Goal: Complete application form: Complete application form

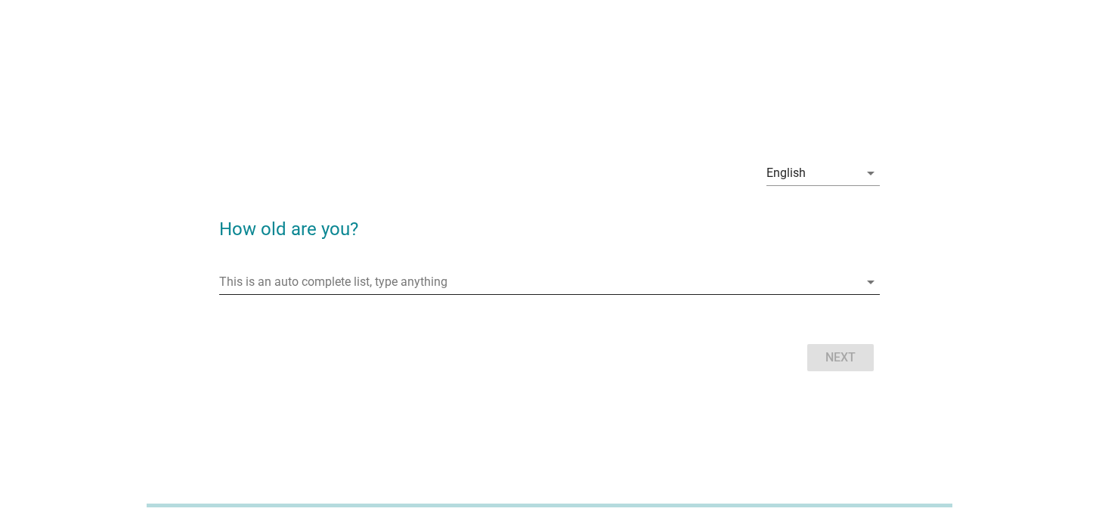
click at [736, 286] on input "This is an auto complete list, type anything" at bounding box center [538, 282] width 639 height 24
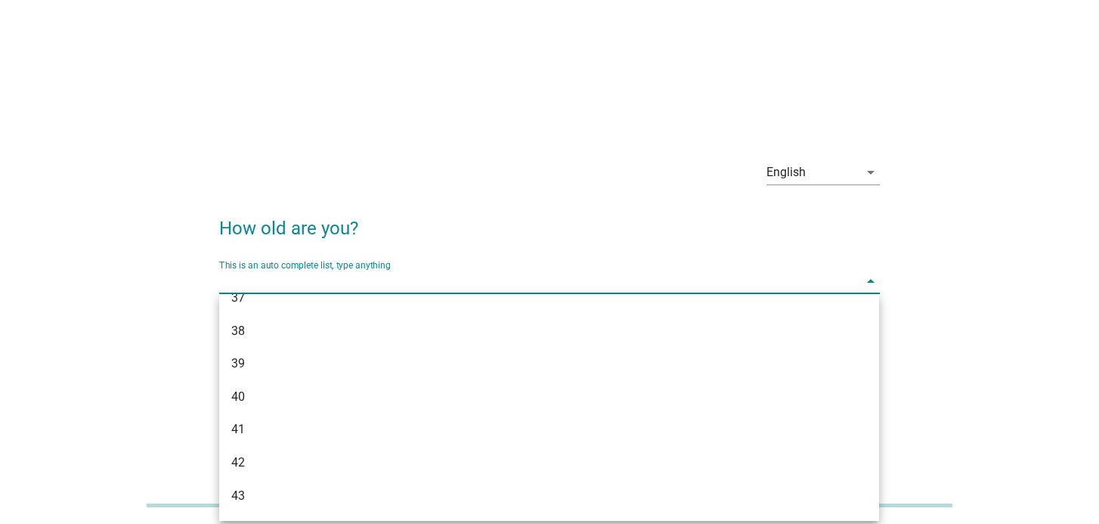
scroll to position [655, 0]
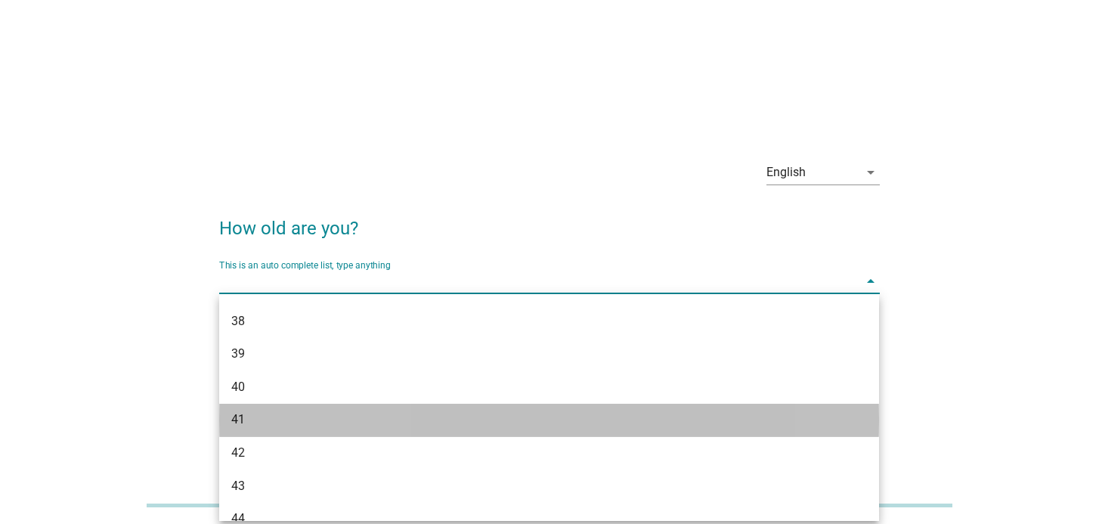
click at [660, 421] on div "41" at bounding box center [522, 419] width 583 height 18
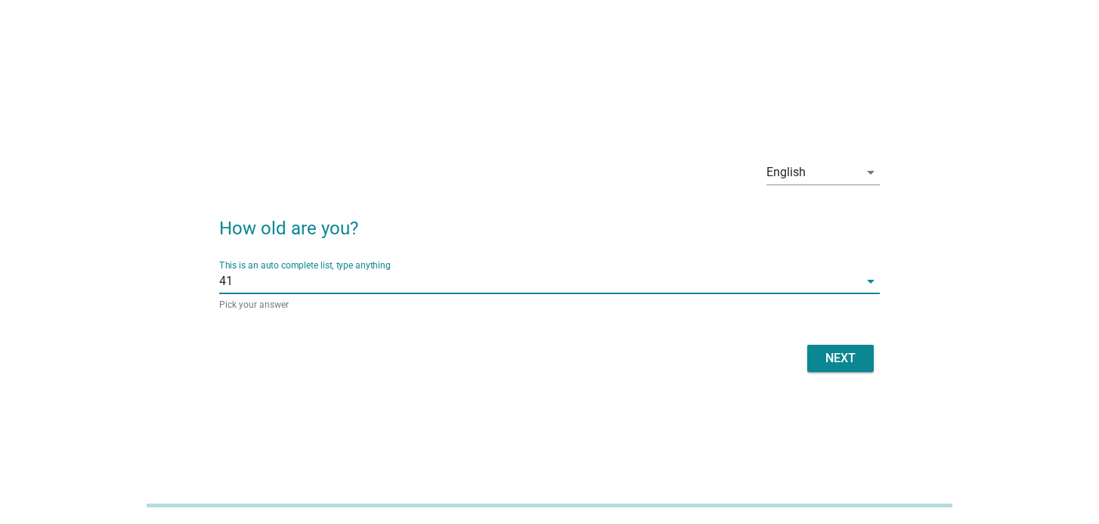
click at [838, 361] on div "Next" at bounding box center [840, 358] width 42 height 18
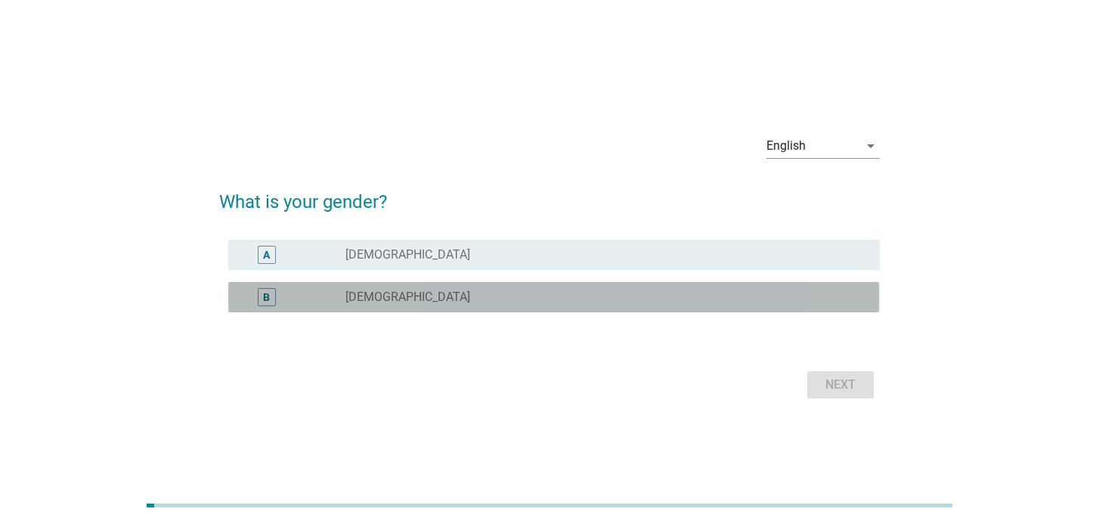
click at [446, 302] on div "radio_button_unchecked [DEMOGRAPHIC_DATA]" at bounding box center [600, 297] width 510 height 15
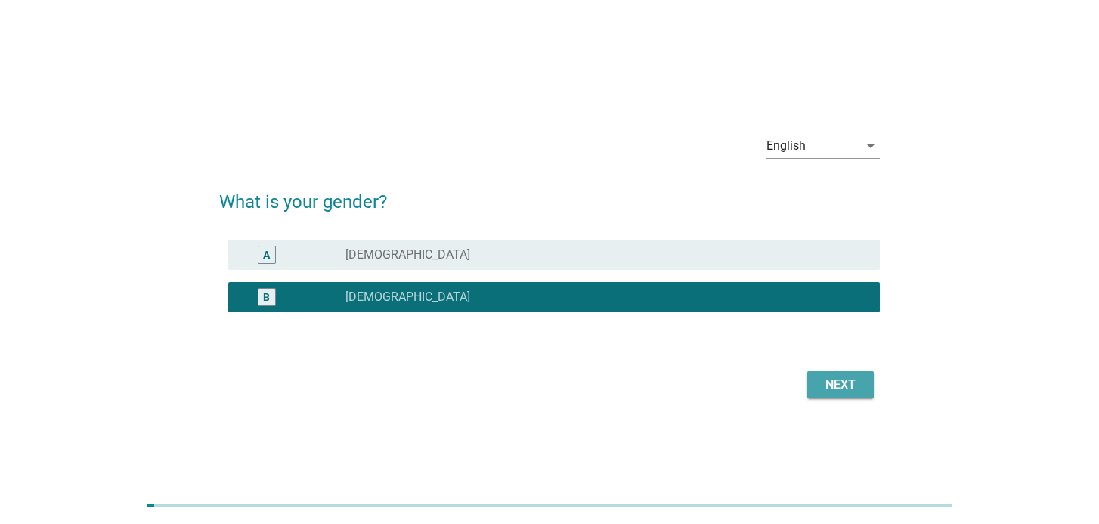
click at [859, 385] on div "Next" at bounding box center [840, 385] width 42 height 18
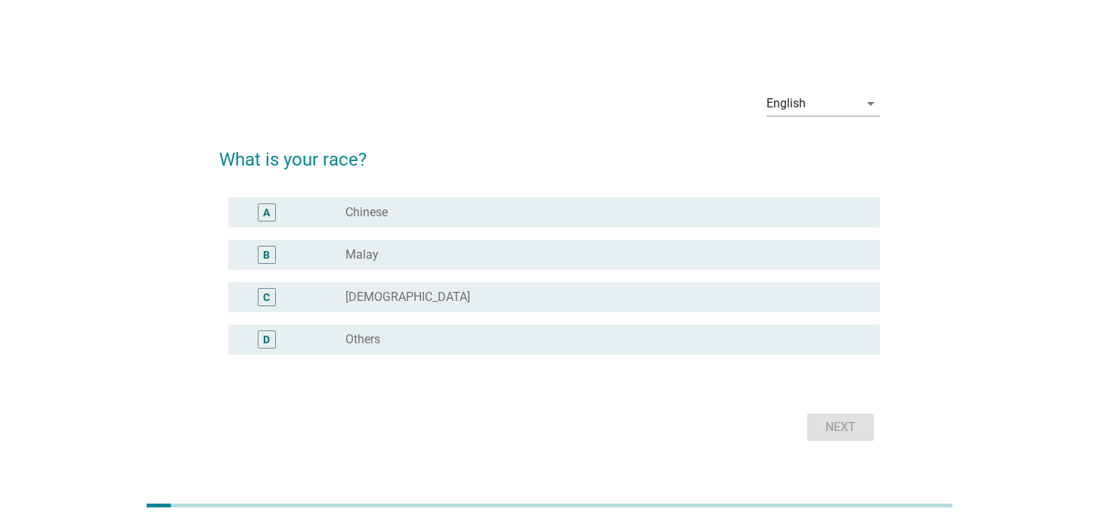
click at [667, 224] on div "A radio_button_unchecked Chinese" at bounding box center [553, 212] width 651 height 30
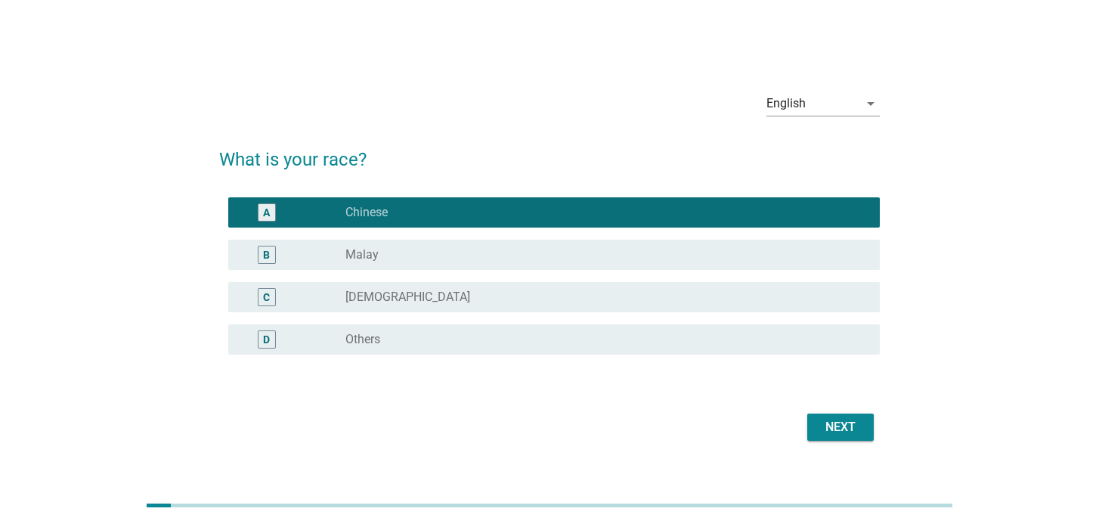
click at [850, 426] on div "Next" at bounding box center [840, 427] width 42 height 18
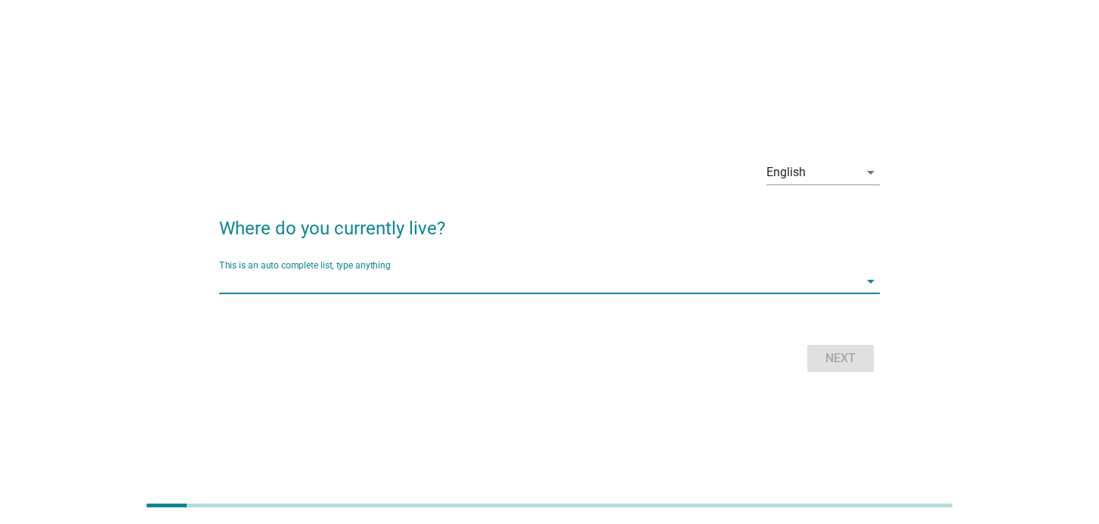
click at [578, 285] on input "This is an auto complete list, type anything" at bounding box center [538, 281] width 639 height 24
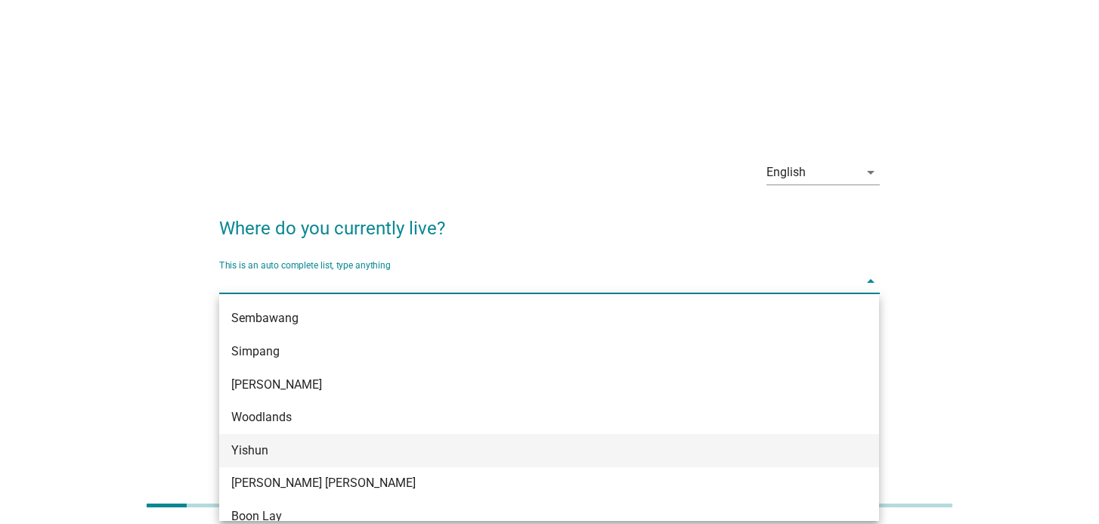
scroll to position [1278, 0]
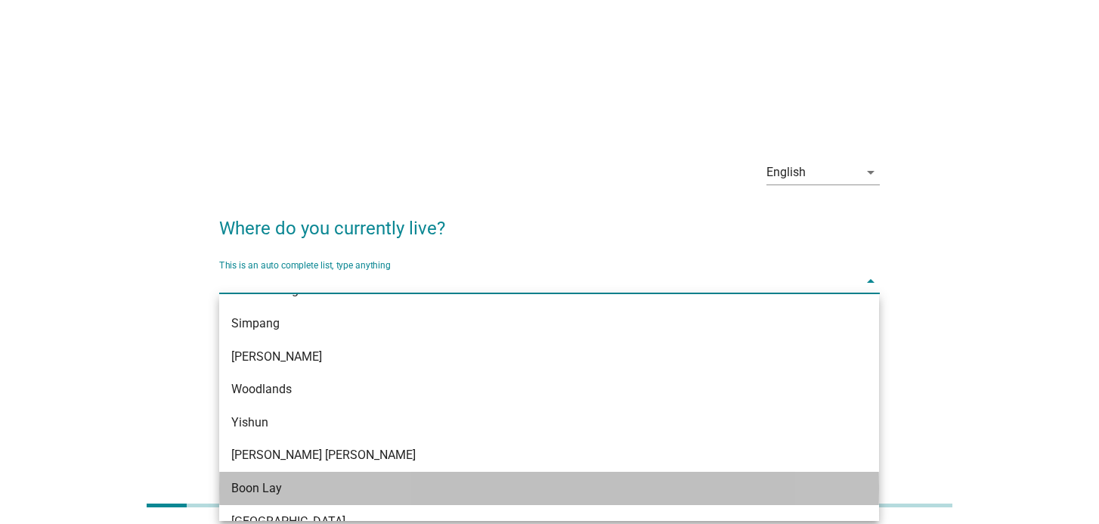
click at [497, 485] on div "Boon Lay" at bounding box center [522, 488] width 583 height 18
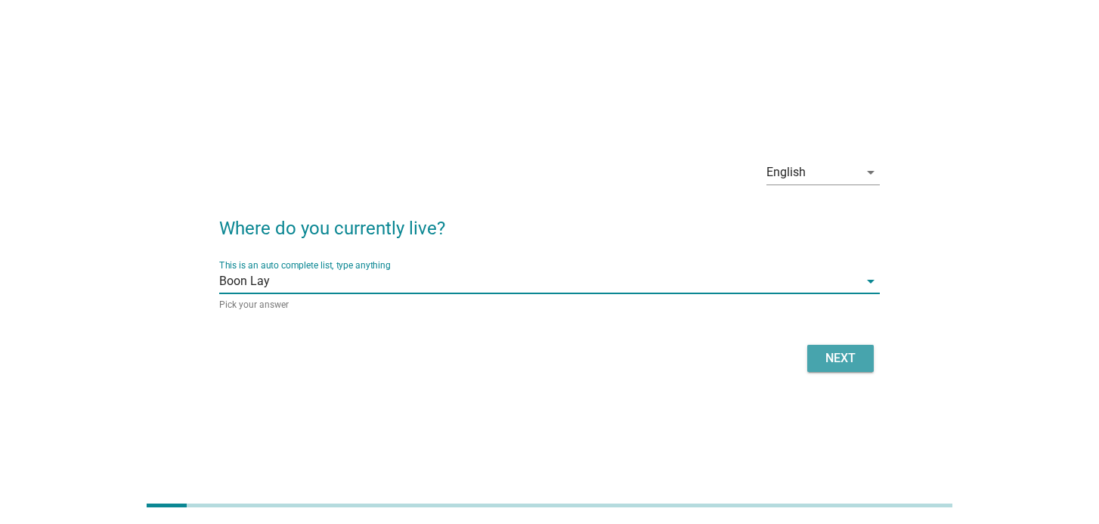
click at [859, 363] on div "Next" at bounding box center [840, 358] width 42 height 18
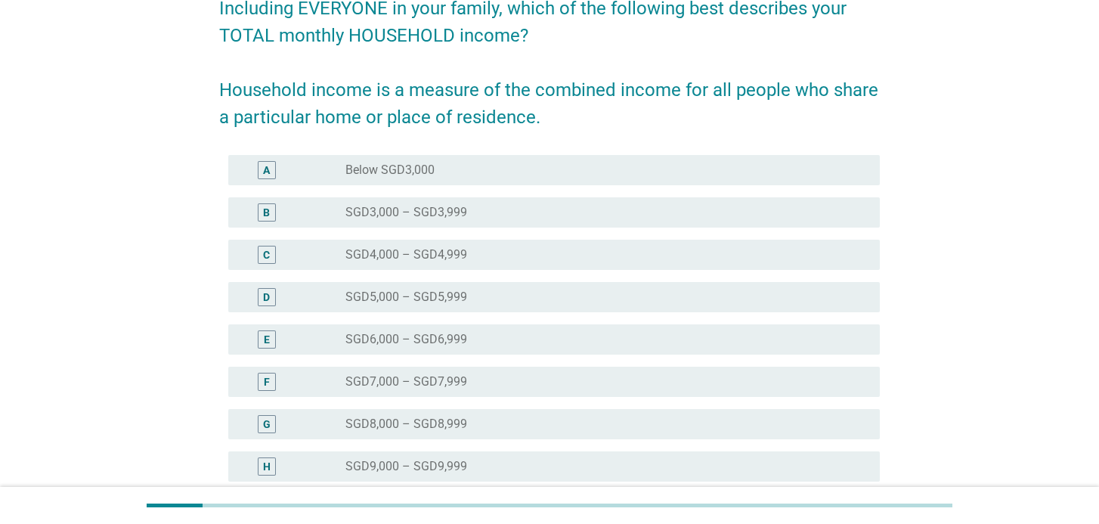
scroll to position [183, 0]
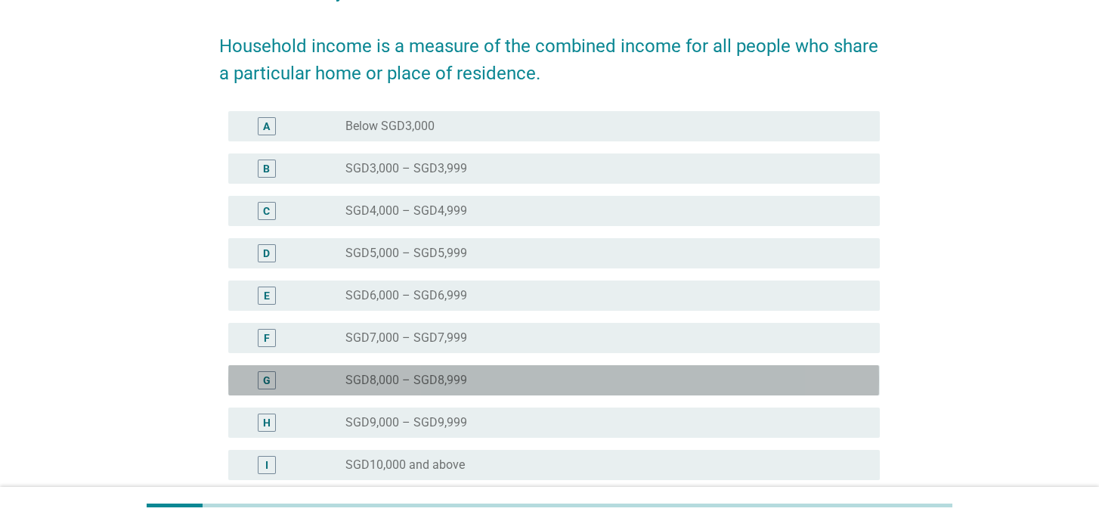
click at [621, 381] on div "radio_button_unchecked SGD8,000 – SGD8,999" at bounding box center [600, 380] width 510 height 15
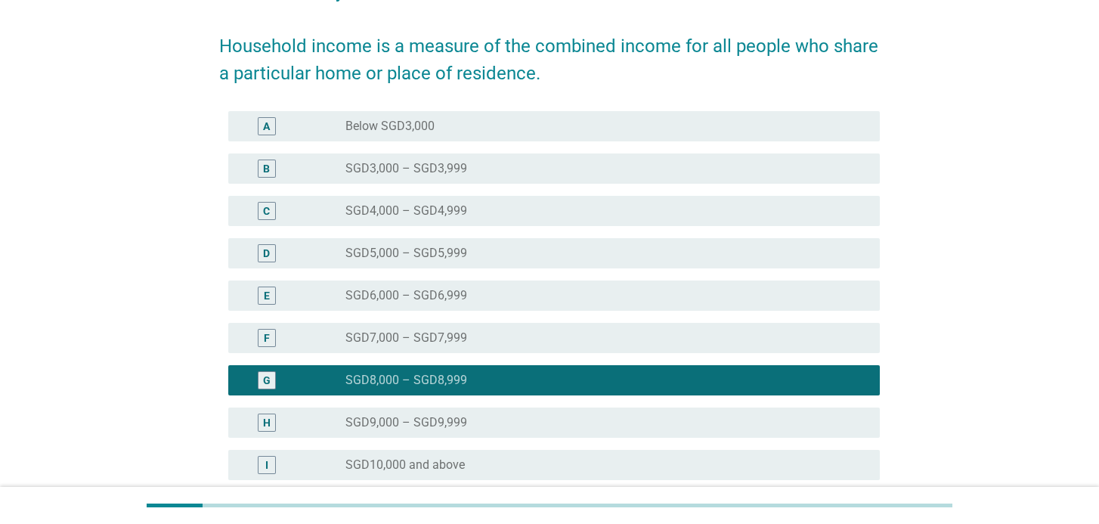
scroll to position [333, 0]
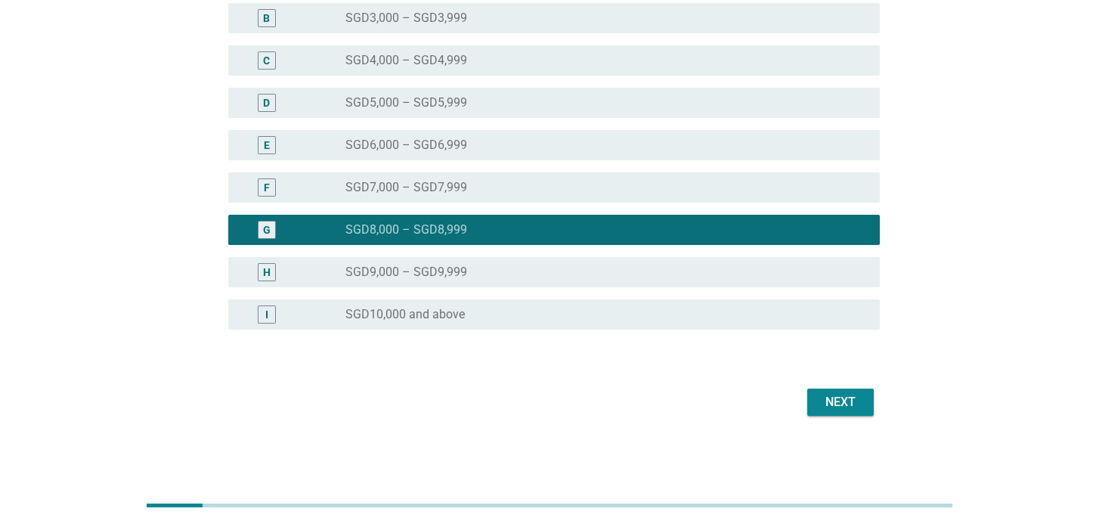
click at [844, 395] on div "Next" at bounding box center [840, 402] width 42 height 18
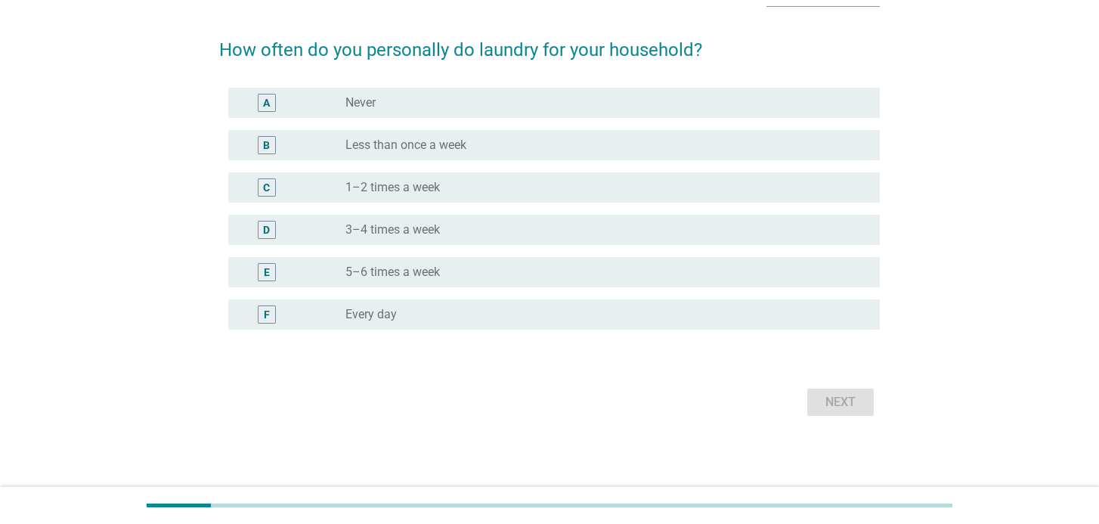
scroll to position [0, 0]
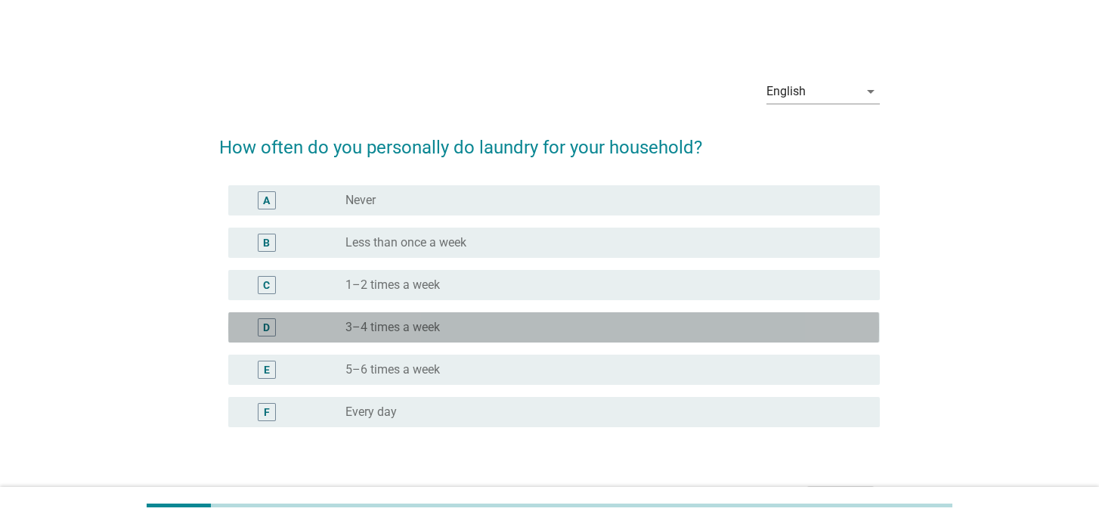
click at [742, 327] on div "radio_button_unchecked 3–4 times a week" at bounding box center [600, 327] width 510 height 15
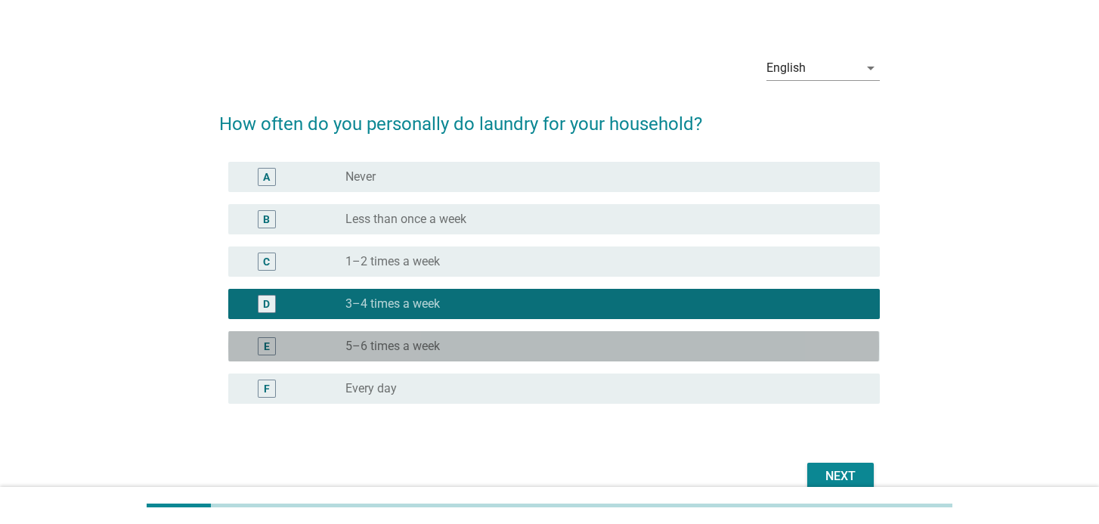
click at [740, 345] on div "radio_button_unchecked 5–6 times a week" at bounding box center [600, 346] width 510 height 15
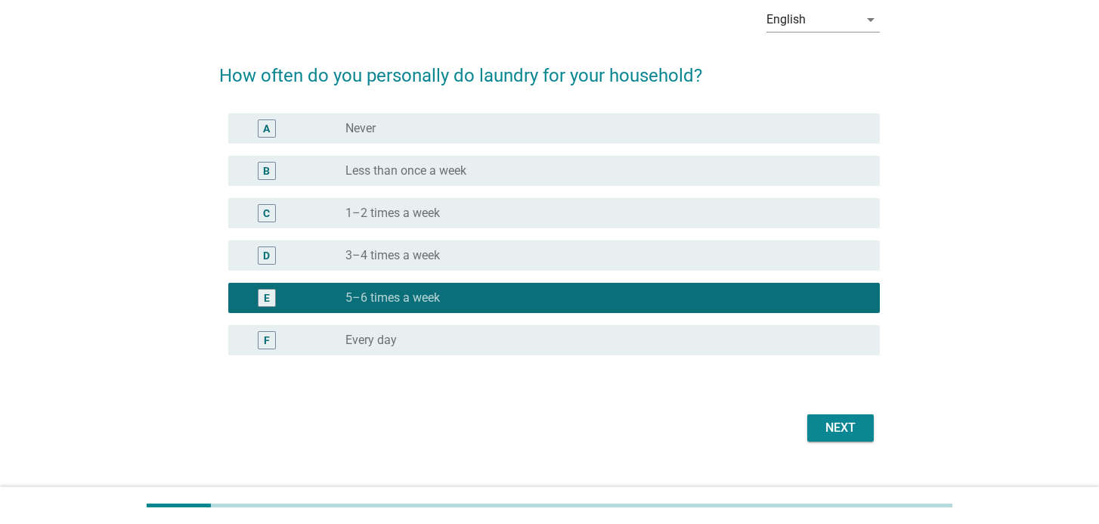
scroll to position [82, 0]
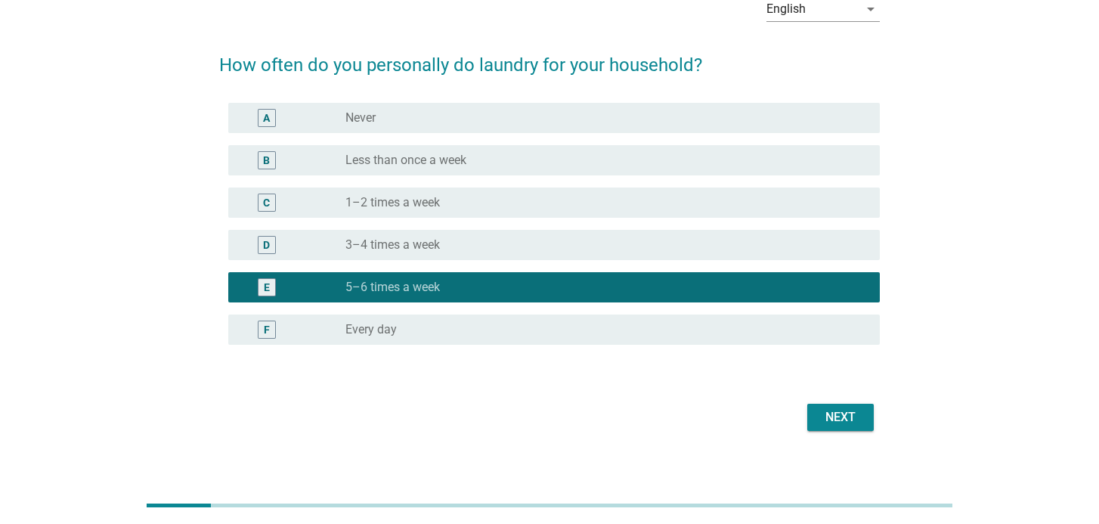
click at [738, 341] on div "F radio_button_unchecked Every day" at bounding box center [553, 329] width 651 height 30
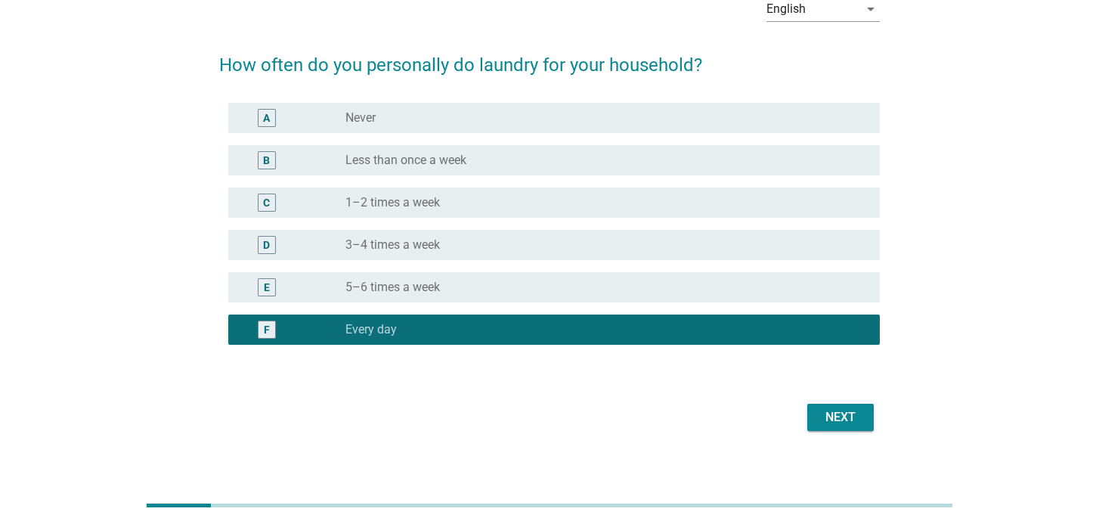
click at [851, 412] on div "Next" at bounding box center [840, 417] width 42 height 18
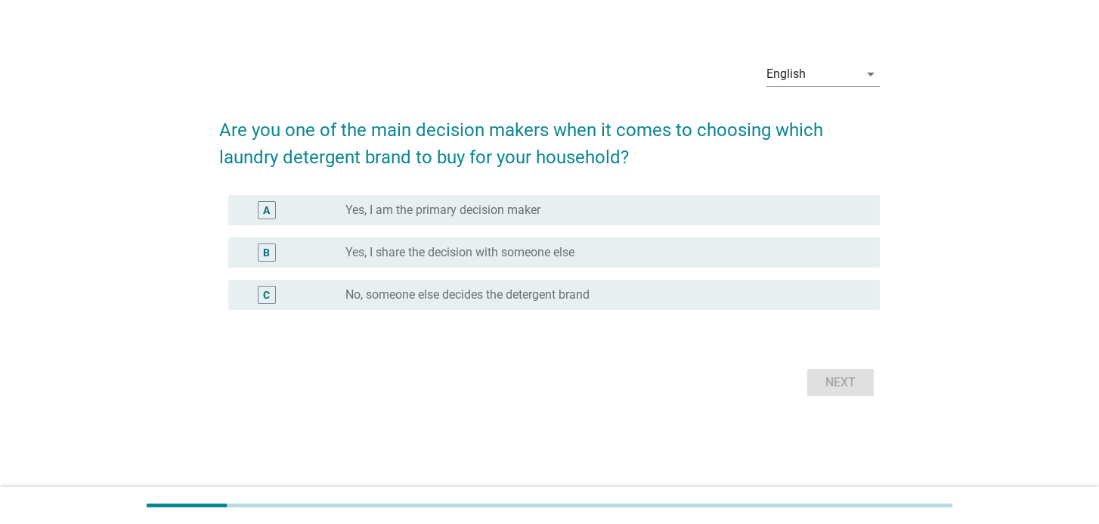
scroll to position [0, 0]
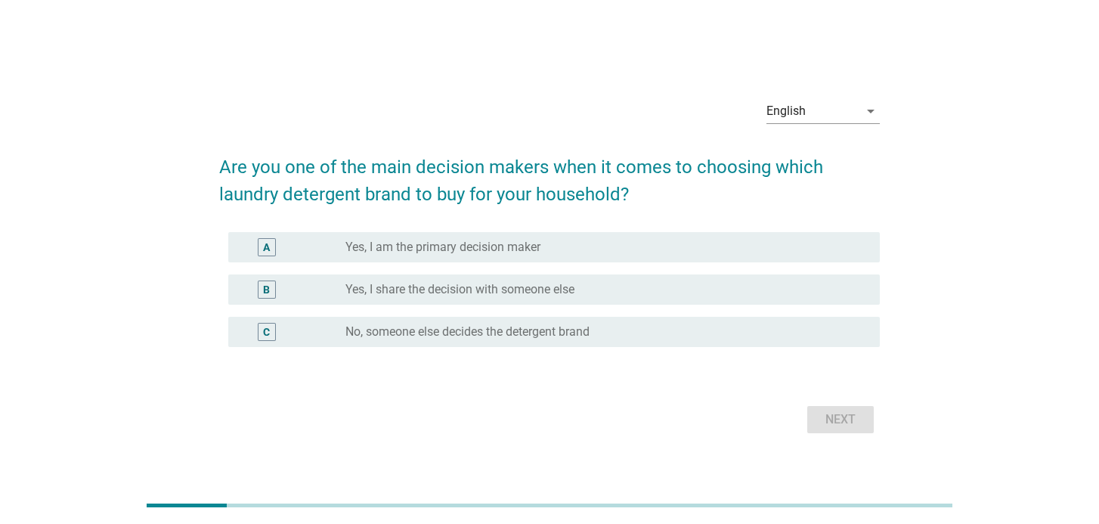
click at [522, 254] on label "Yes, I am the primary decision maker" at bounding box center [442, 247] width 195 height 15
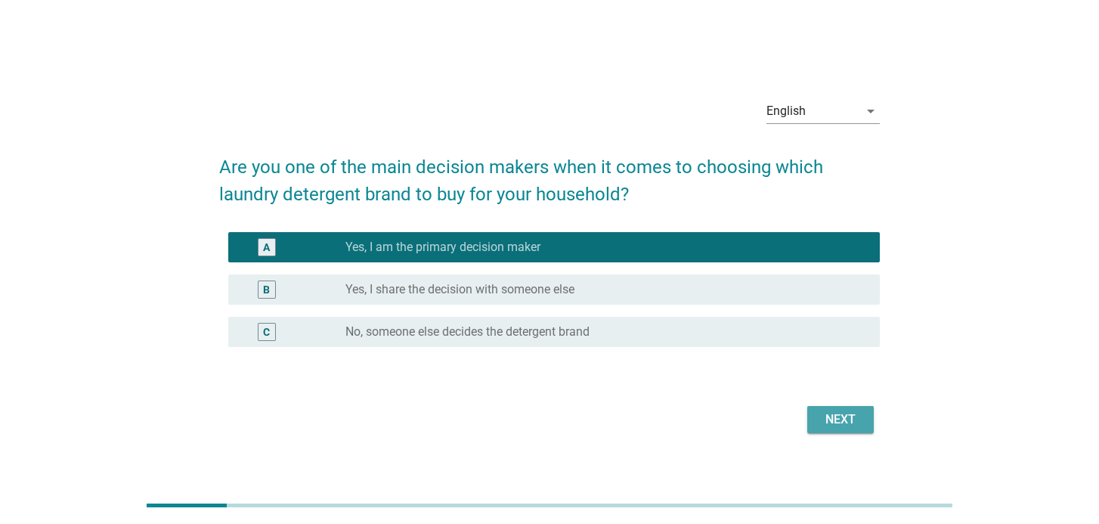
click at [848, 418] on div "Next" at bounding box center [840, 419] width 42 height 18
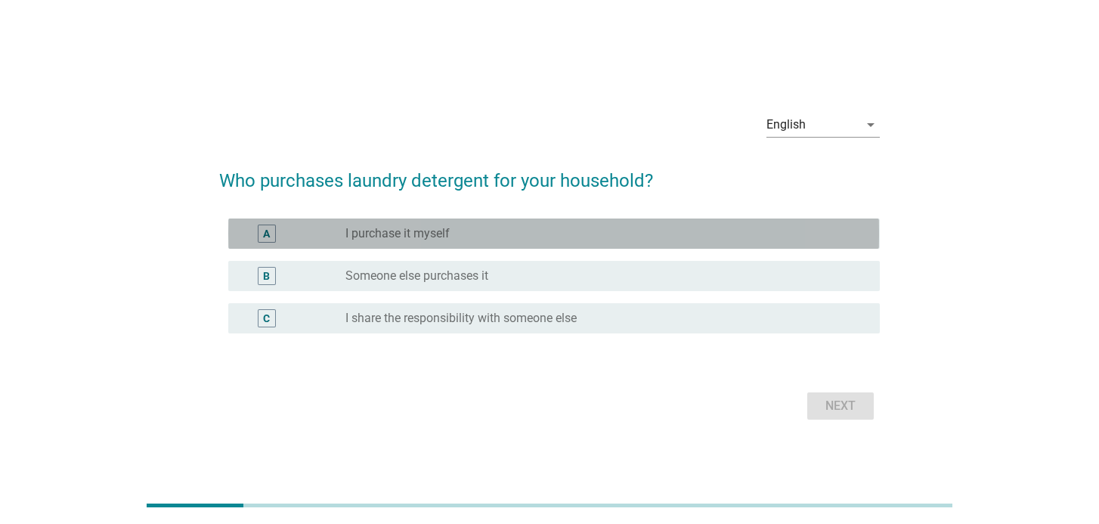
click at [576, 240] on div "radio_button_unchecked I purchase it myself" at bounding box center [600, 233] width 510 height 15
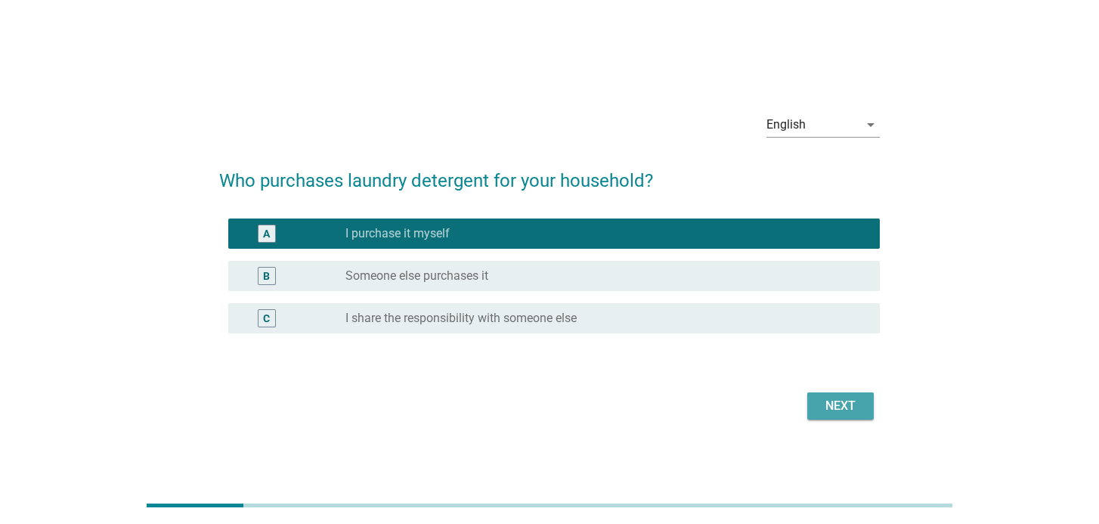
click at [843, 398] on div "Next" at bounding box center [840, 406] width 42 height 18
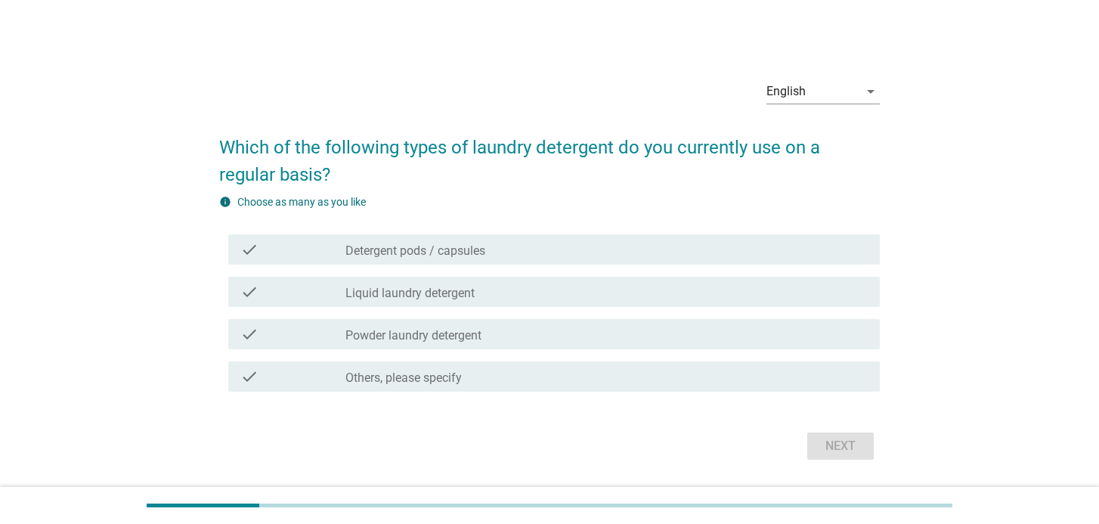
click at [843, 398] on form "Which of the following types of laundry detergent do you currently use on a reg…" at bounding box center [549, 291] width 660 height 345
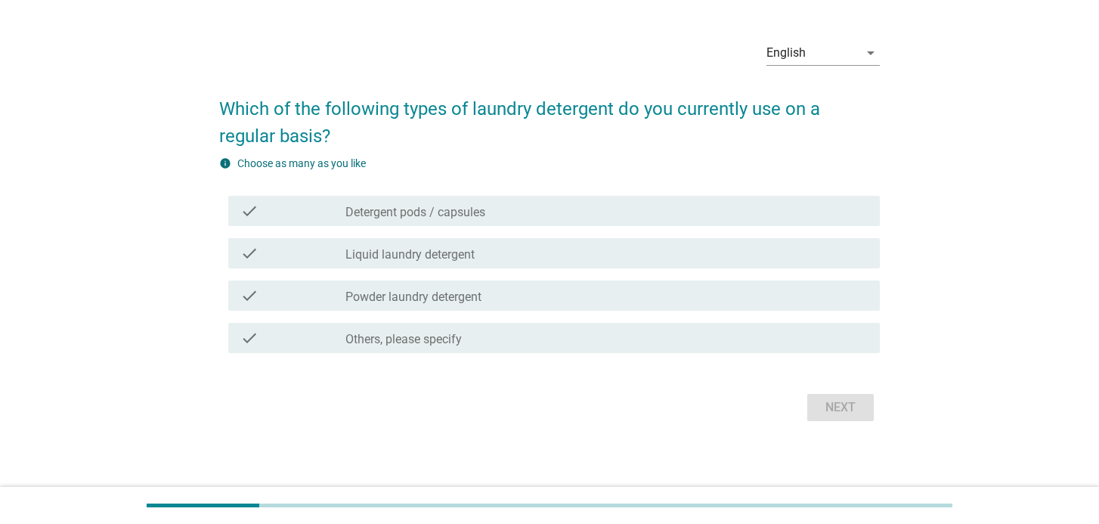
scroll to position [43, 0]
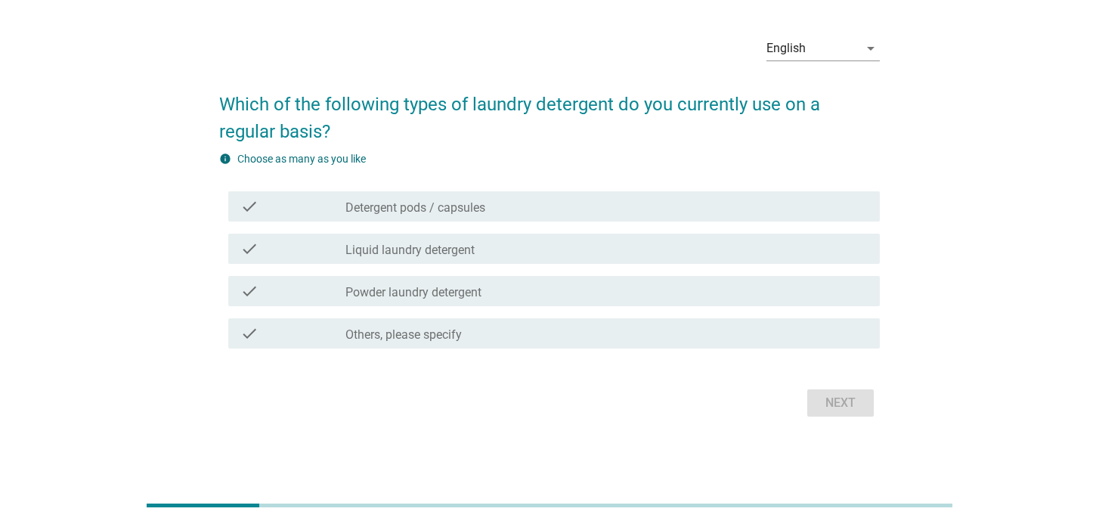
click at [723, 262] on div "check check_box_outline_blank Liquid laundry detergent" at bounding box center [553, 249] width 651 height 30
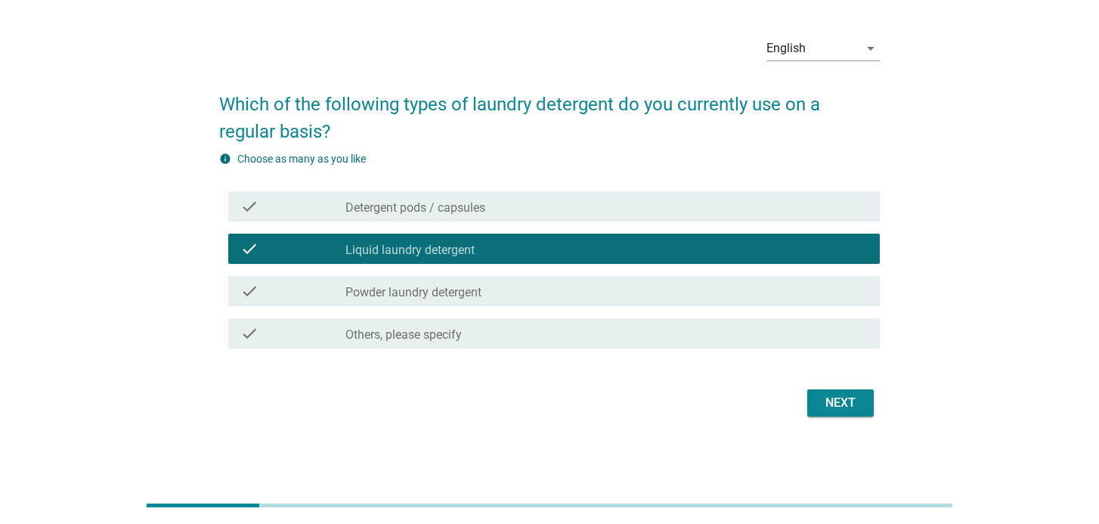
click at [703, 215] on div "check check_box_outline_blank Detergent pods / capsules" at bounding box center [553, 206] width 651 height 30
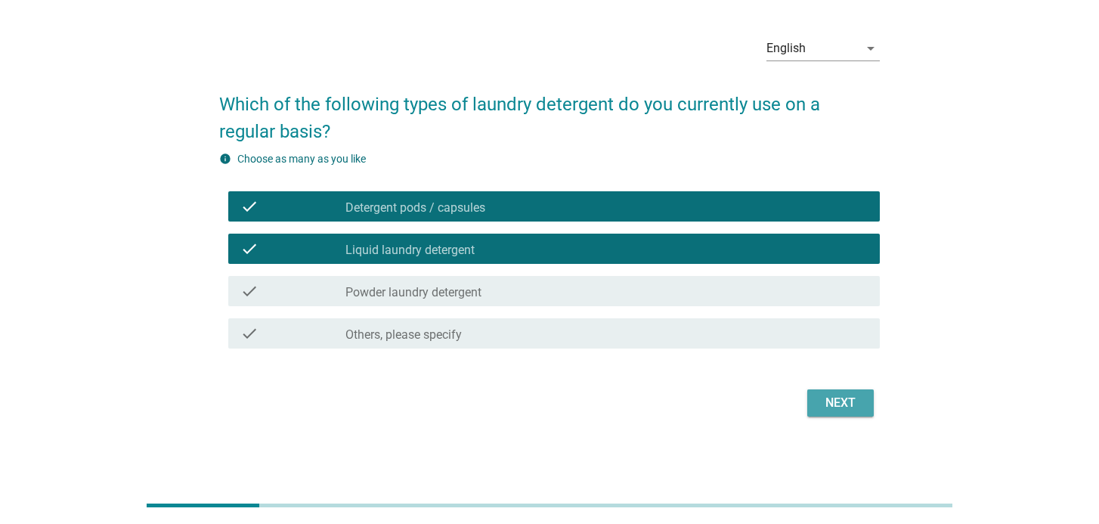
click at [848, 411] on div "Next" at bounding box center [840, 403] width 42 height 18
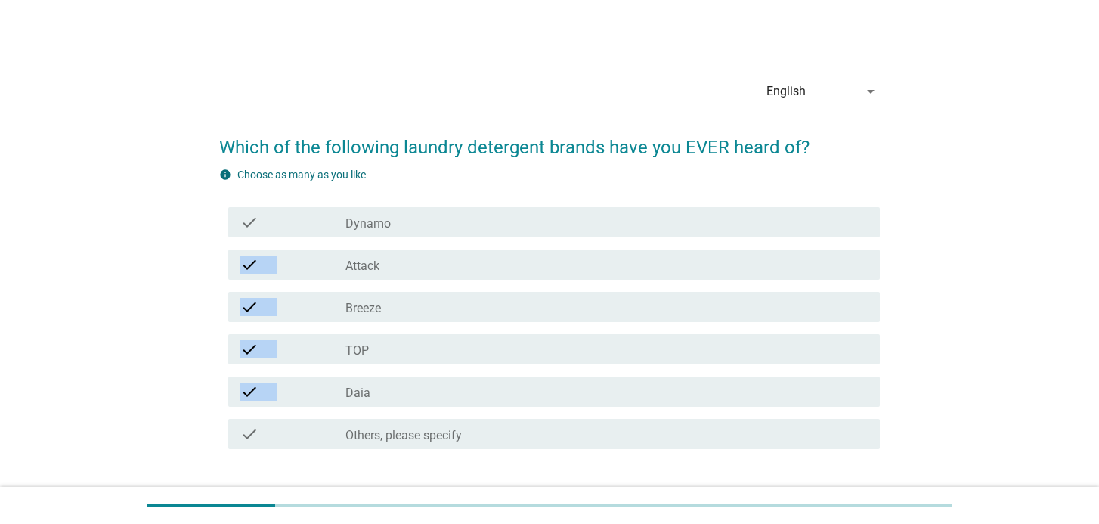
click at [816, 220] on div "check check_box_outline_blank Dynamo check check_box_outline_blank Attack check…" at bounding box center [549, 328] width 660 height 254
click at [816, 219] on div "check_box_outline_blank Dynamo" at bounding box center [606, 222] width 522 height 18
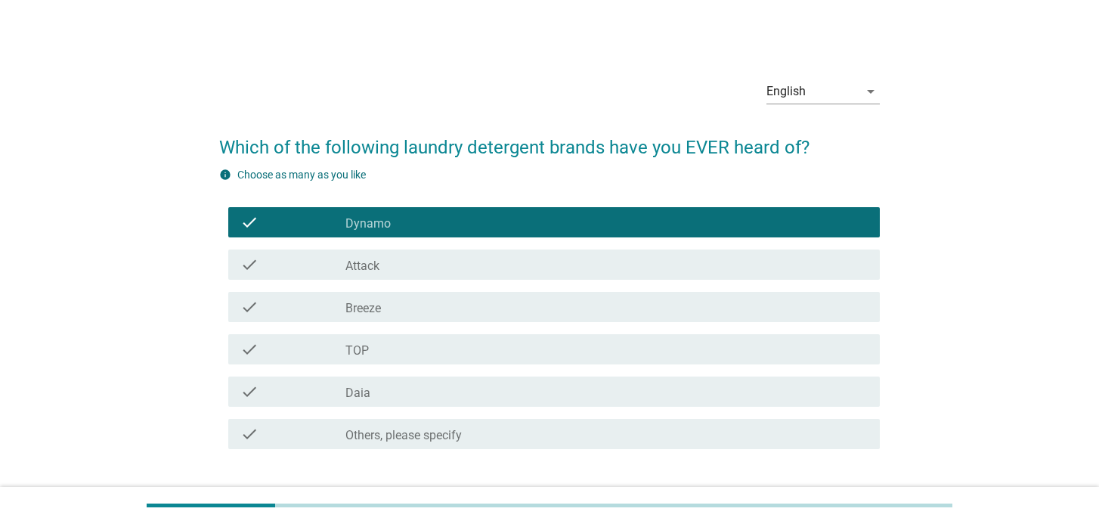
click at [810, 275] on div "check check_box_outline_blank Attack" at bounding box center [553, 264] width 651 height 30
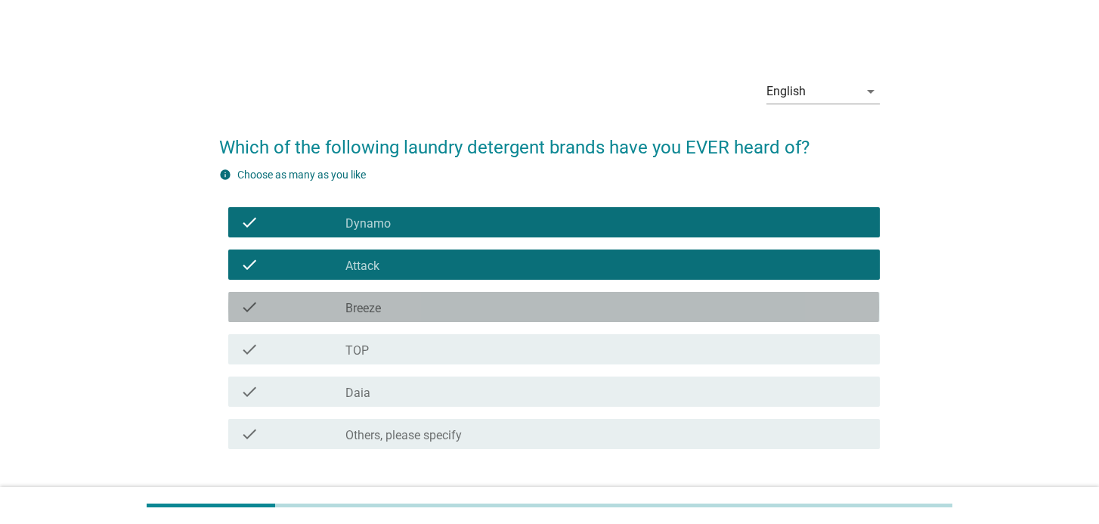
click at [810, 302] on div "check_box_outline_blank Breeze" at bounding box center [606, 307] width 522 height 18
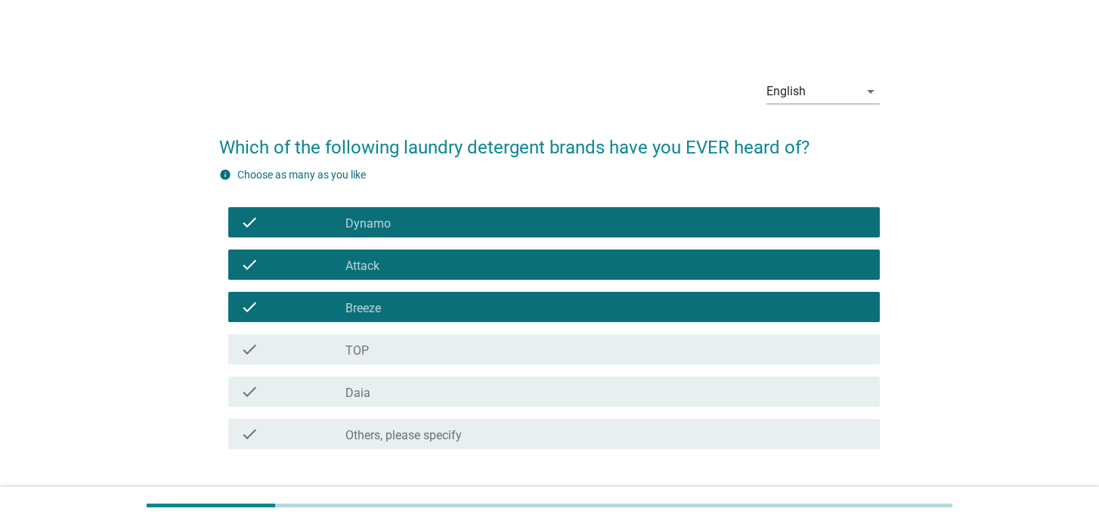
scroll to position [87, 0]
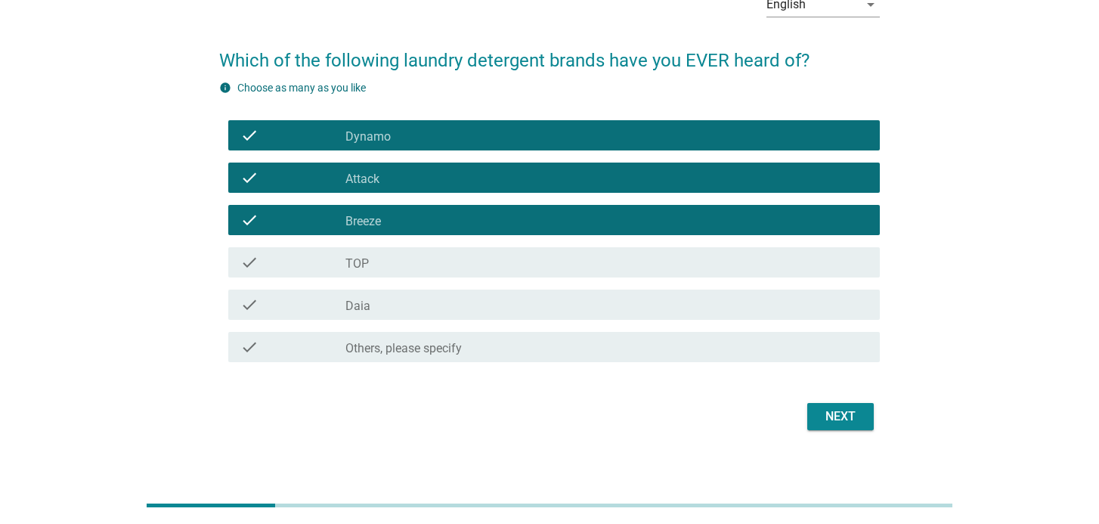
click at [709, 254] on div "check_box_outline_blank TOP" at bounding box center [606, 262] width 522 height 18
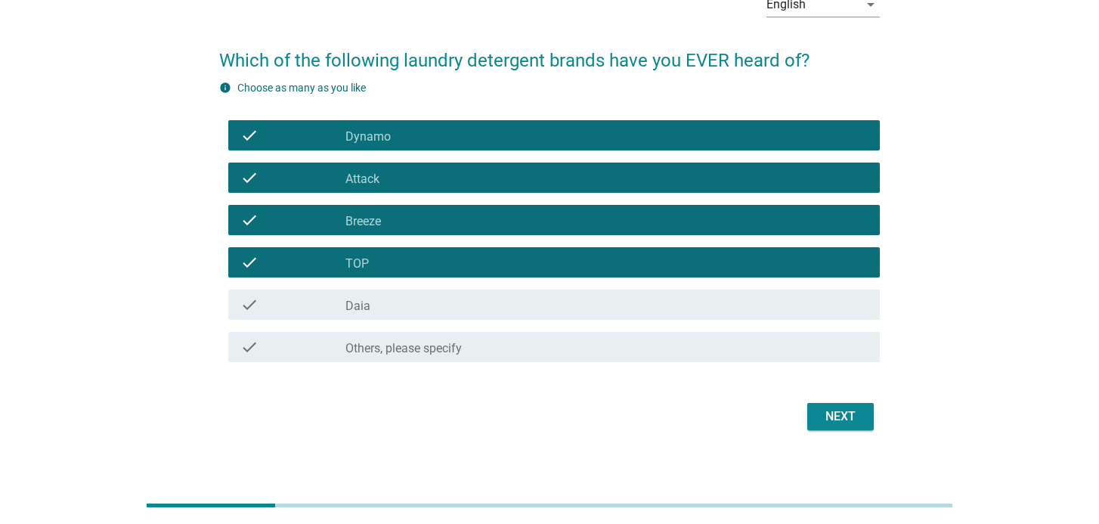
click at [841, 413] on div "Next" at bounding box center [840, 416] width 42 height 18
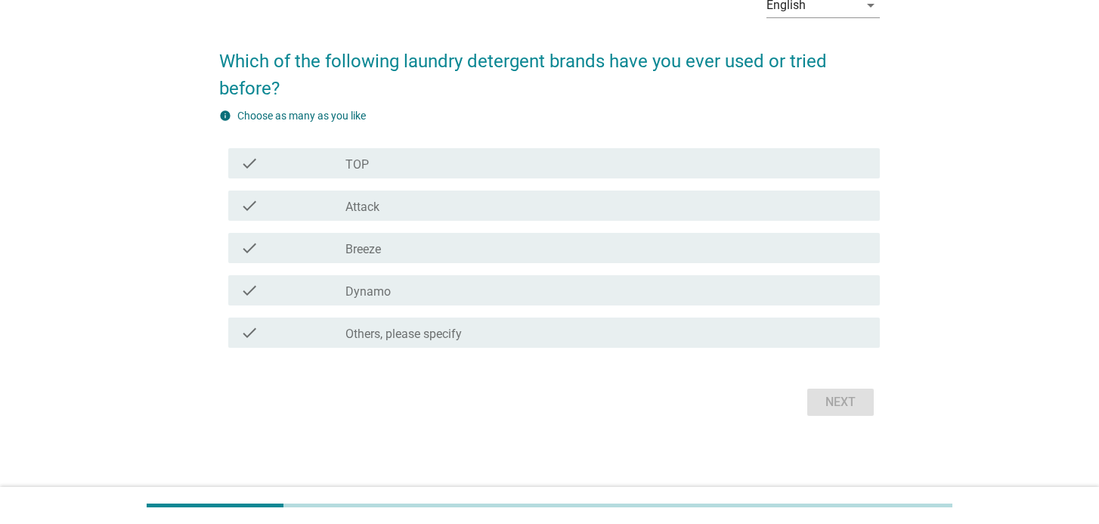
scroll to position [0, 0]
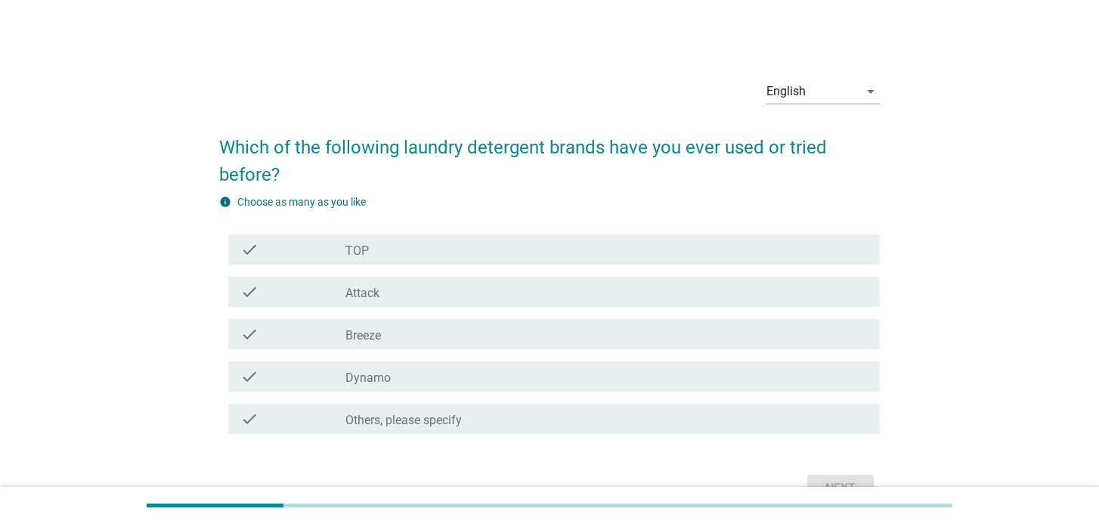
click at [785, 246] on div "check_box_outline_blank TOP" at bounding box center [606, 249] width 522 height 18
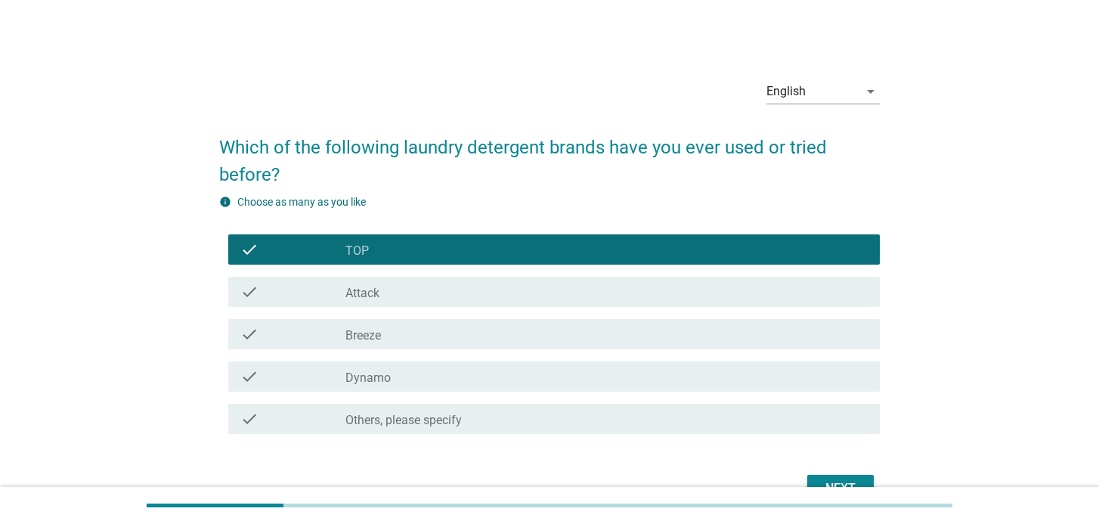
scroll to position [63, 0]
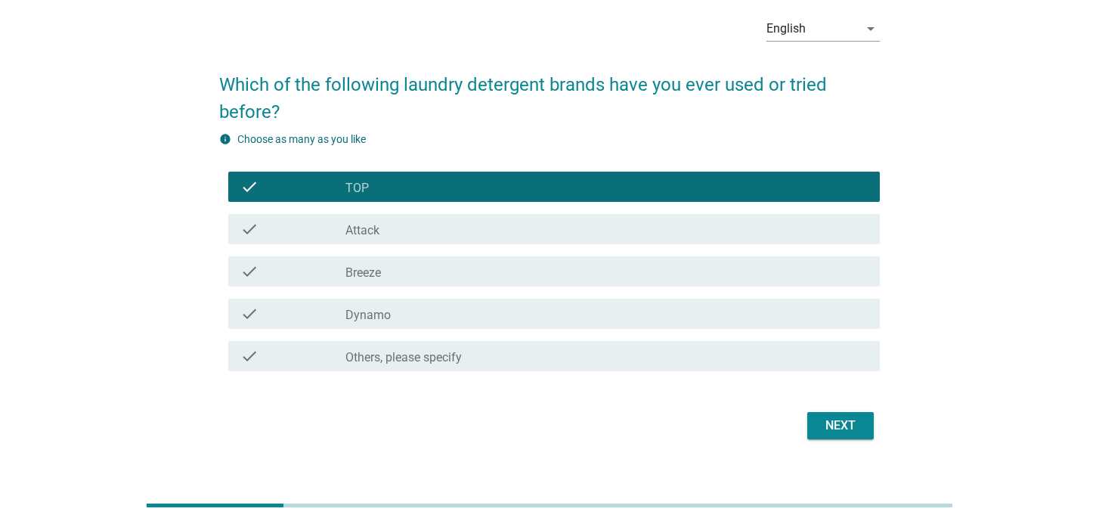
click at [771, 303] on div "check check_box_outline_blank Dynamo" at bounding box center [553, 314] width 651 height 30
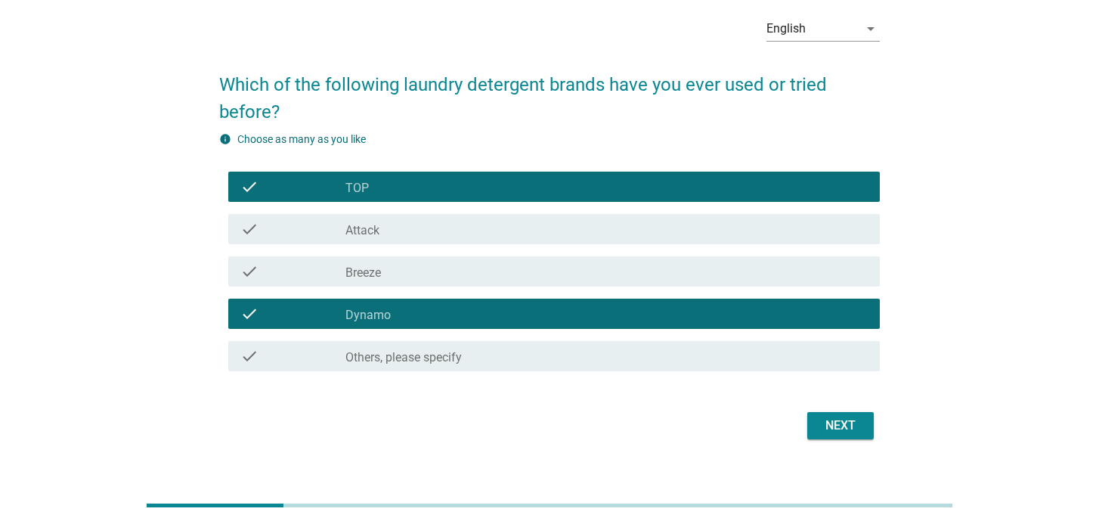
click at [834, 442] on div "Next" at bounding box center [549, 425] width 660 height 36
click at [823, 423] on div "Next" at bounding box center [840, 425] width 42 height 18
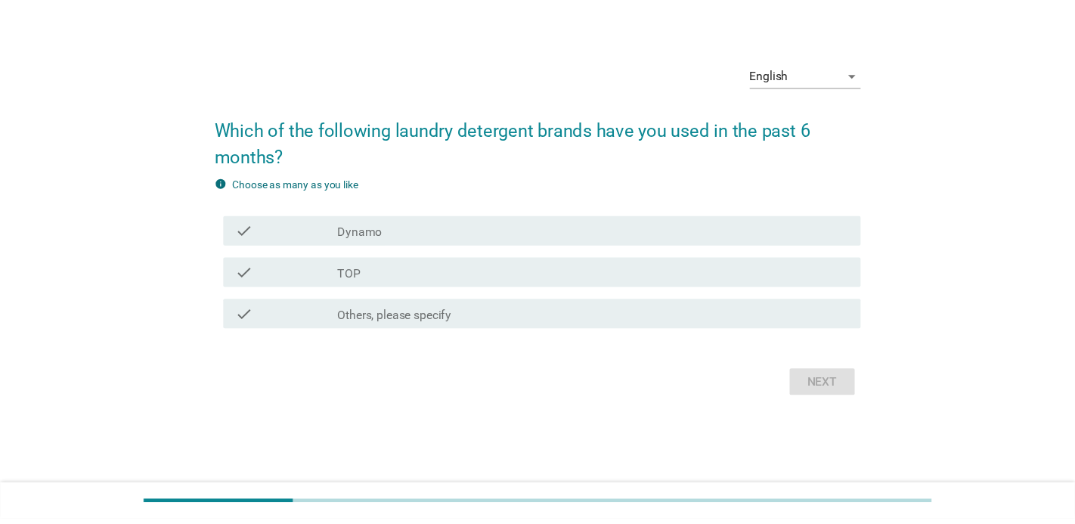
scroll to position [0, 0]
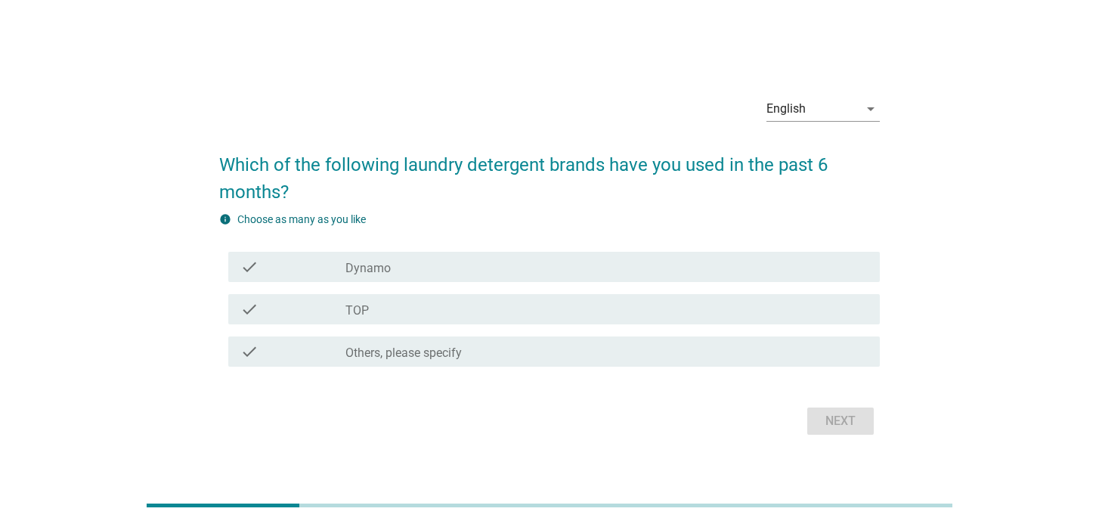
click at [742, 280] on div "check check_box Dynamo" at bounding box center [553, 267] width 651 height 30
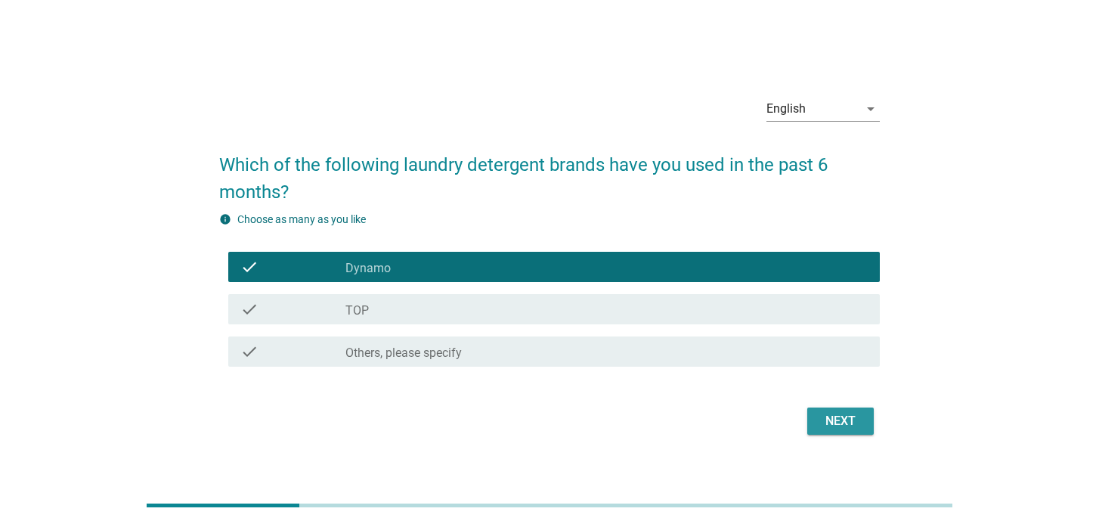
click at [856, 423] on div "Next" at bounding box center [840, 421] width 42 height 18
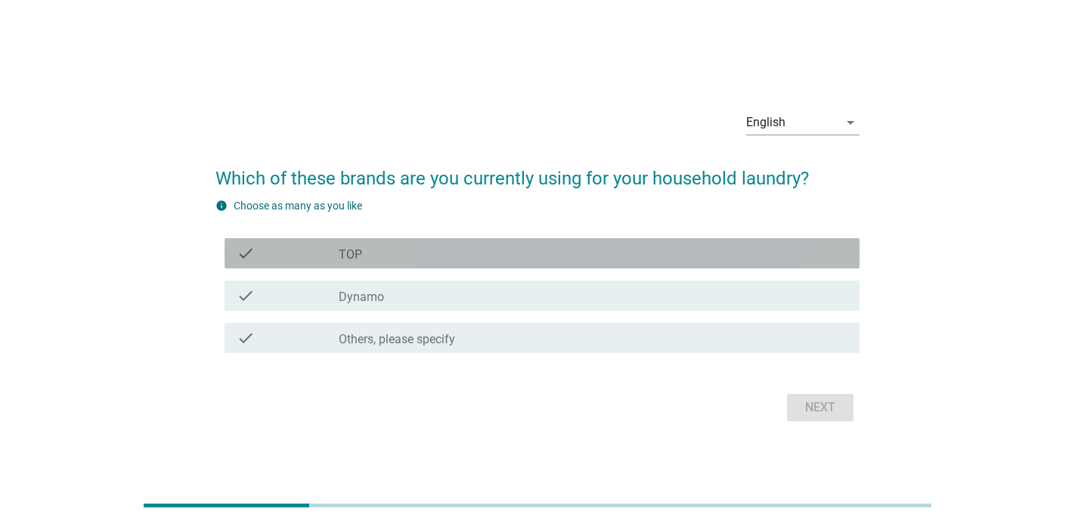
click at [577, 241] on div "check check_box TOP" at bounding box center [541, 253] width 635 height 30
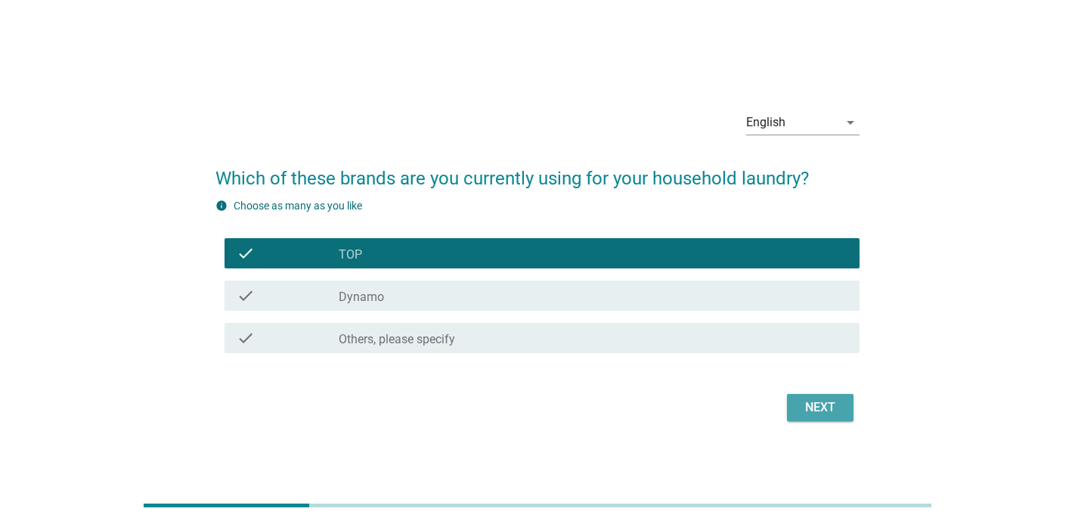
click at [803, 403] on div "Next" at bounding box center [820, 407] width 42 height 18
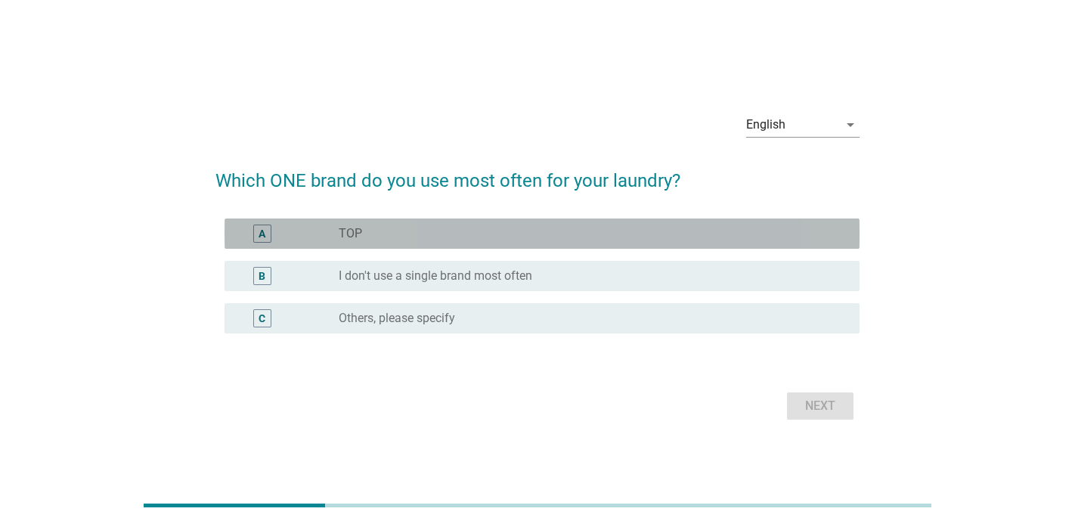
click at [761, 228] on div "radio_button_unchecked TOP" at bounding box center [587, 233] width 497 height 15
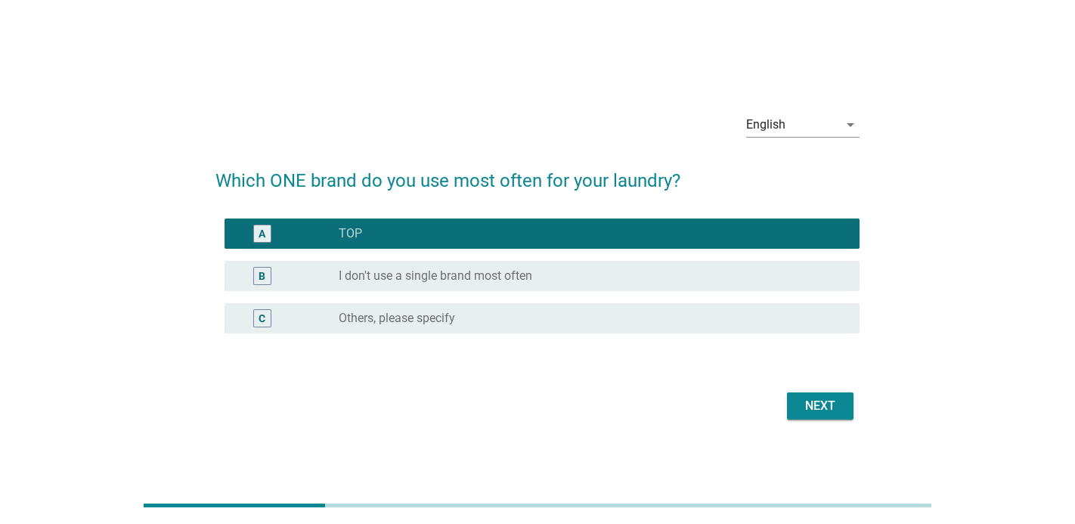
click at [838, 404] on div "Next" at bounding box center [820, 406] width 42 height 18
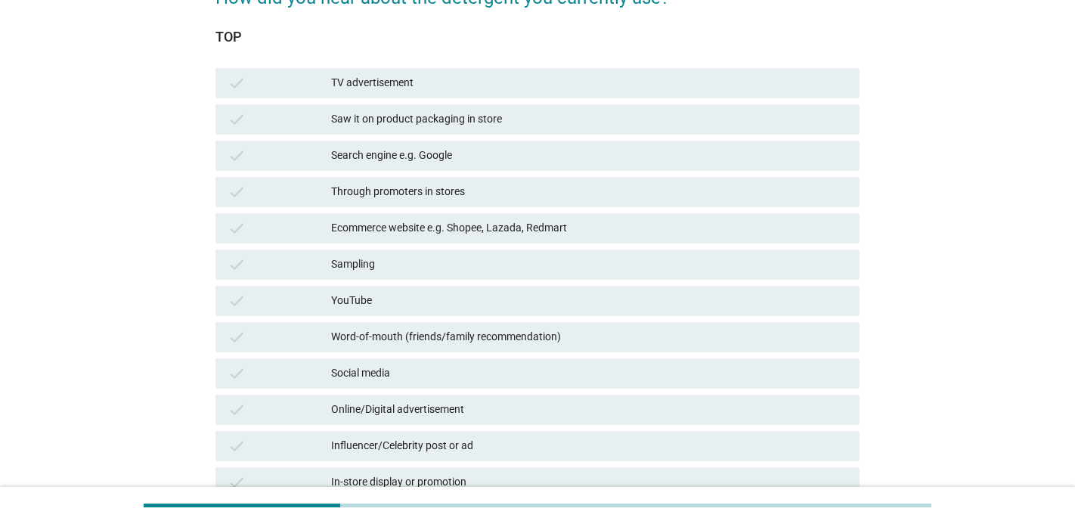
scroll to position [151, 0]
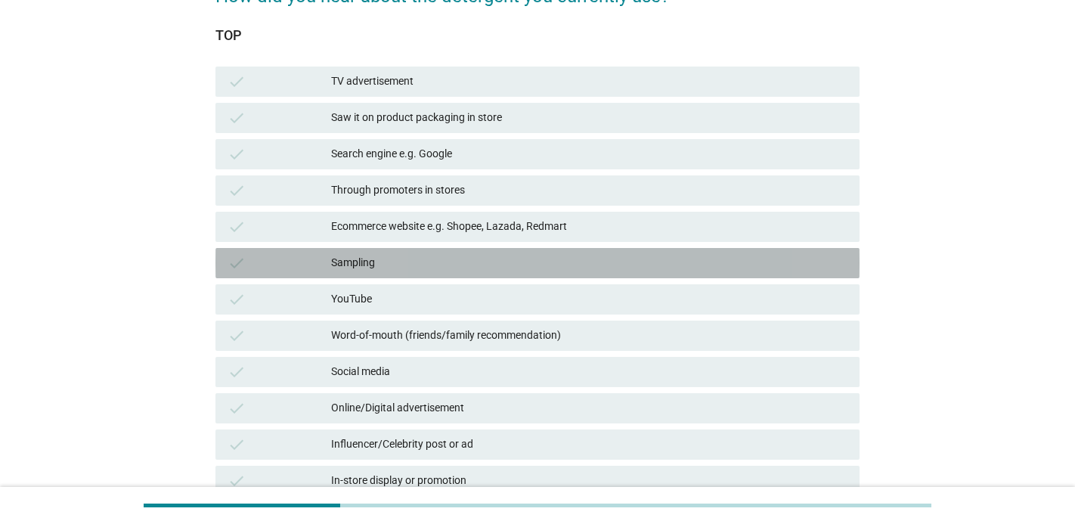
click at [693, 256] on div "Sampling" at bounding box center [589, 263] width 516 height 18
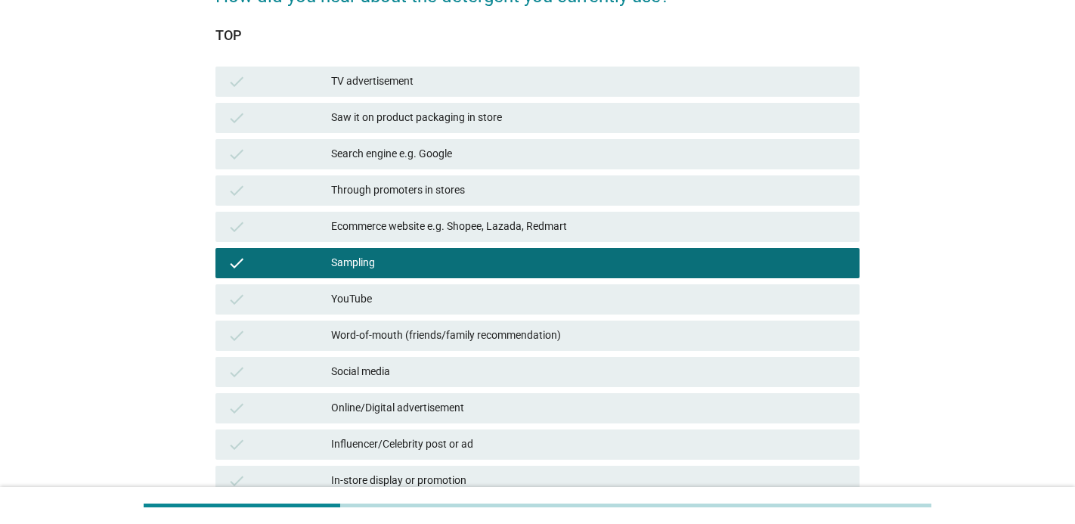
click at [683, 230] on div "Ecommerce website e.g. Shopee, Lazada, Redmart" at bounding box center [589, 227] width 516 height 18
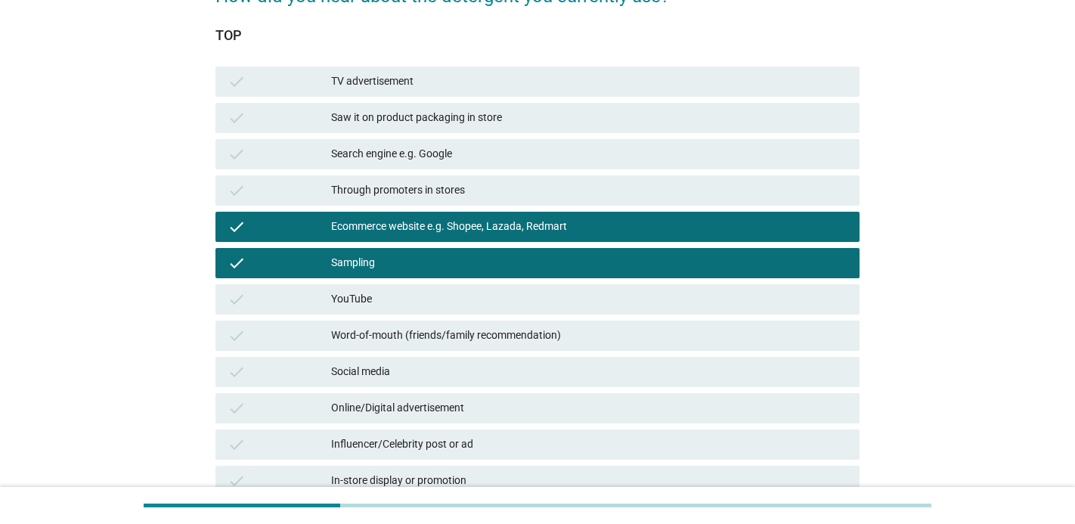
scroll to position [360, 0]
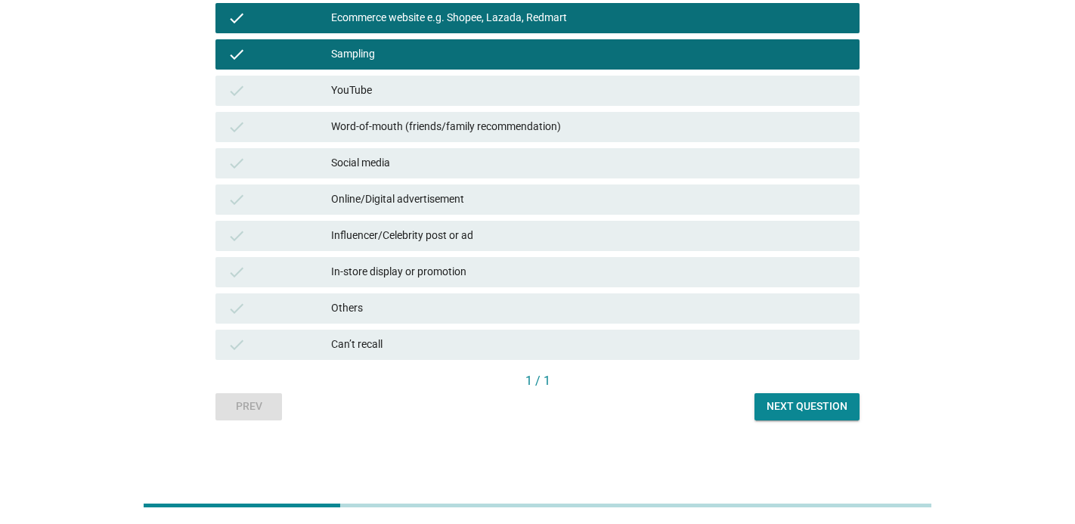
click at [801, 408] on div "Next question" at bounding box center [806, 406] width 81 height 16
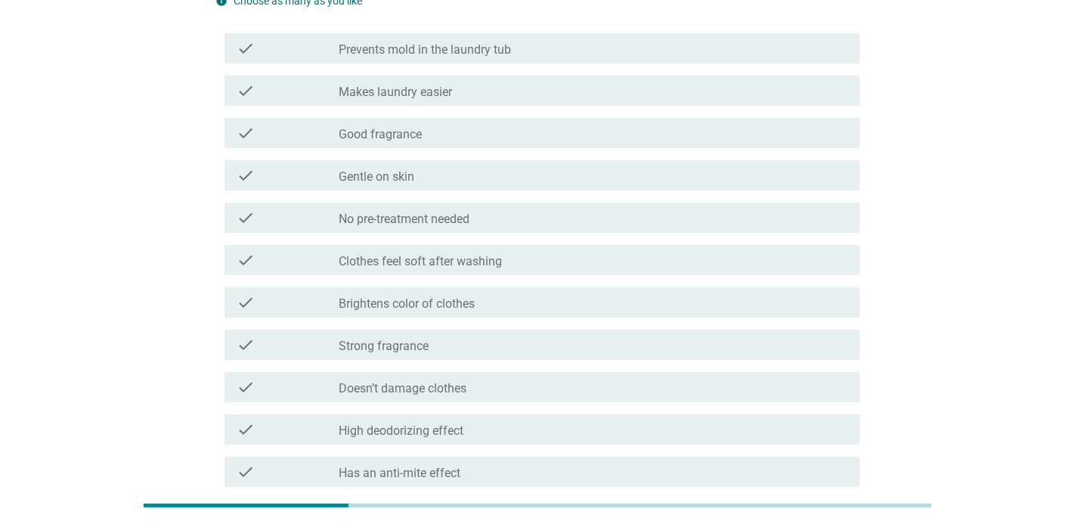
scroll to position [154, 0]
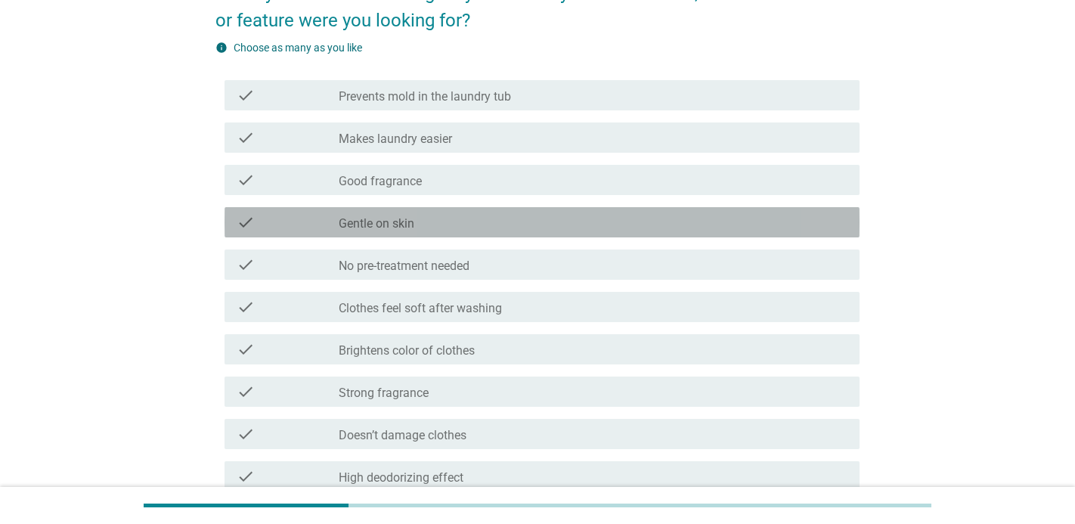
click at [772, 232] on div "check check_box_outline_blank Gentle on skin" at bounding box center [541, 222] width 635 height 30
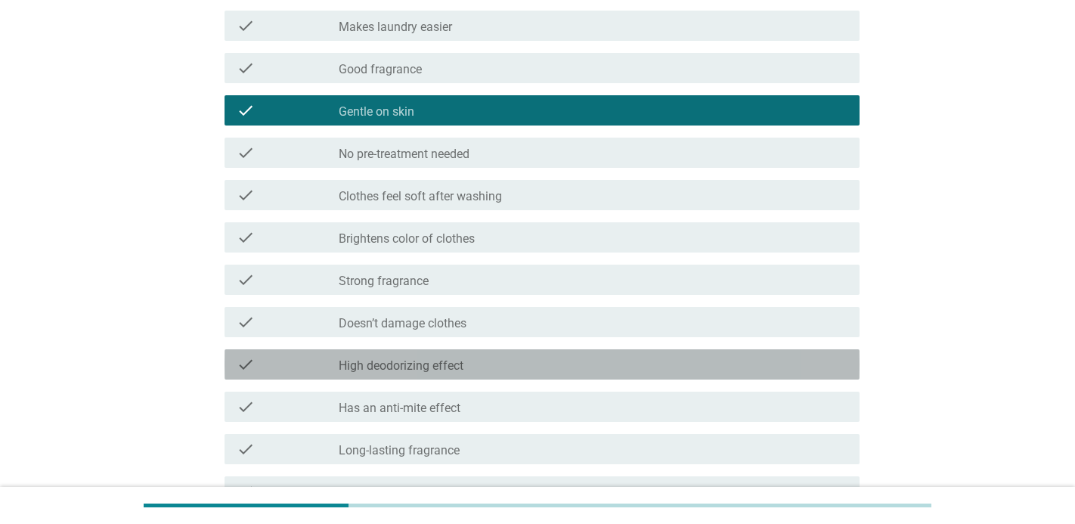
click at [735, 355] on div "check_box_outline_blank High deodorizing effect" at bounding box center [593, 364] width 509 height 18
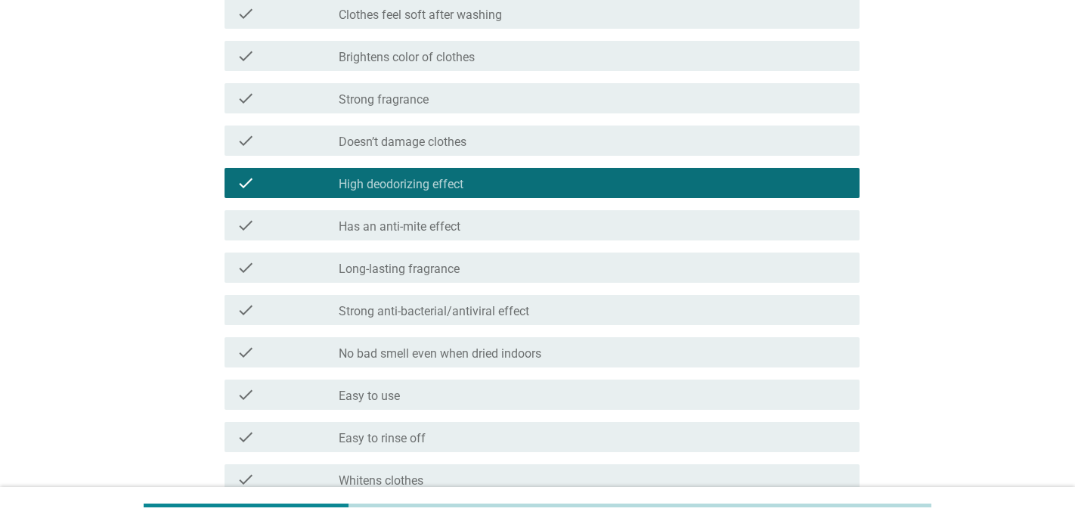
scroll to position [450, 0]
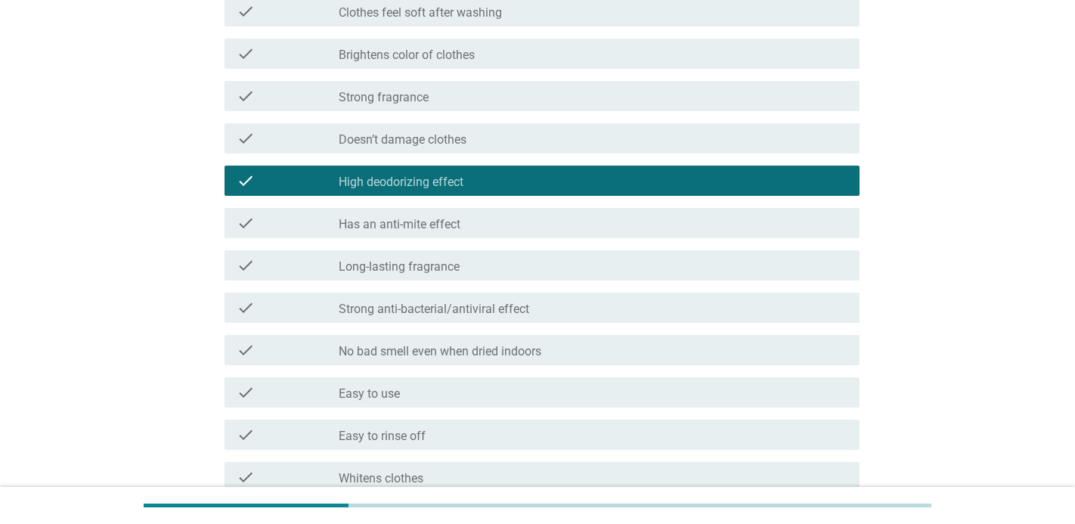
click at [726, 311] on div "check_box_outline_blank Strong anti-bacterial/antiviral effect" at bounding box center [593, 308] width 509 height 18
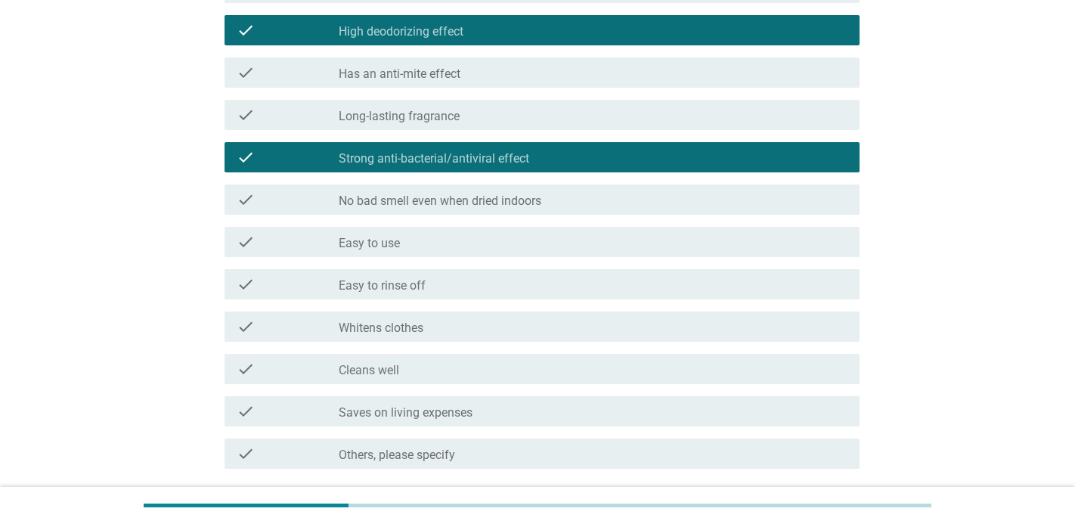
scroll to position [721, 0]
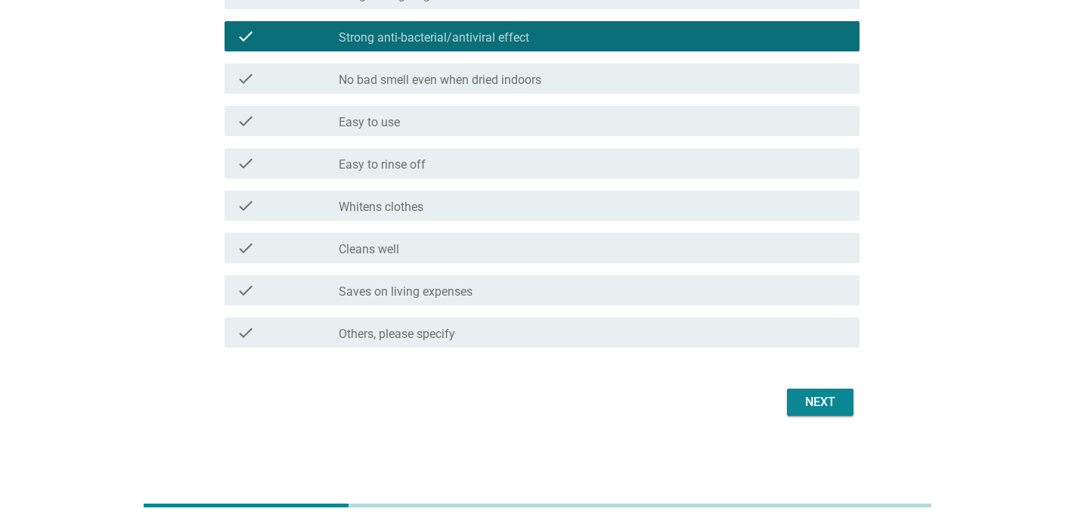
click at [828, 409] on div "Next" at bounding box center [820, 402] width 42 height 18
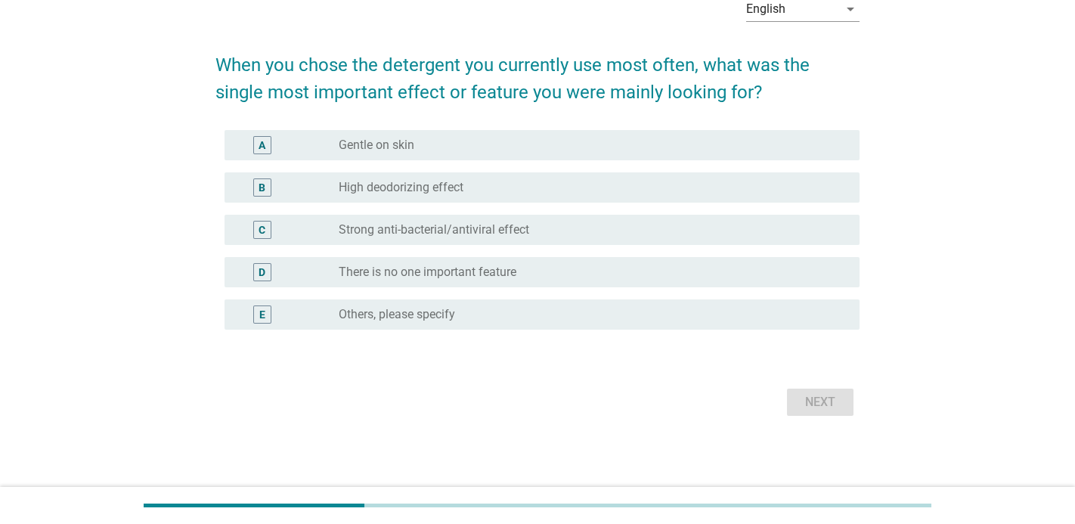
scroll to position [0, 0]
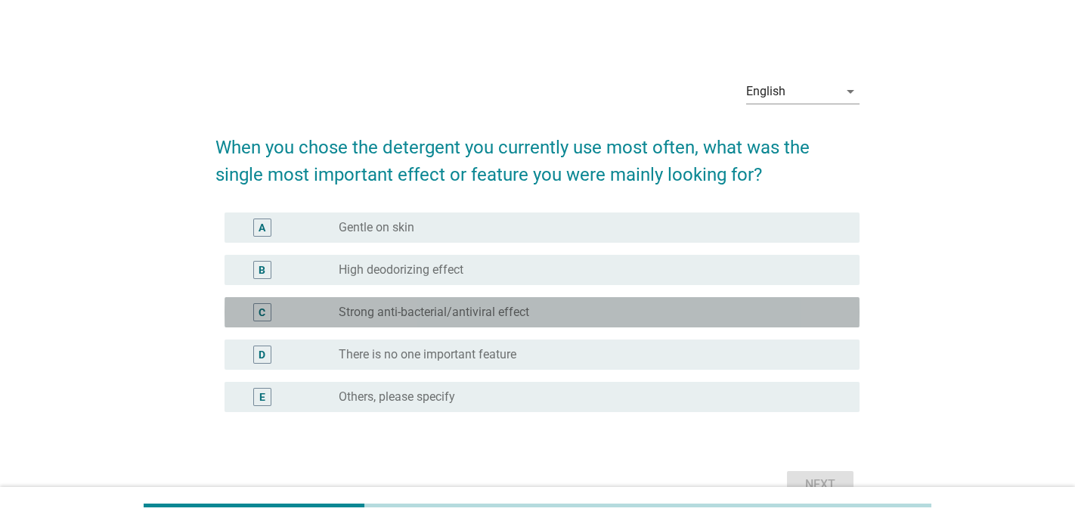
click at [754, 305] on div "radio_button_unchecked Strong anti-bacterial/antiviral effect" at bounding box center [587, 312] width 497 height 15
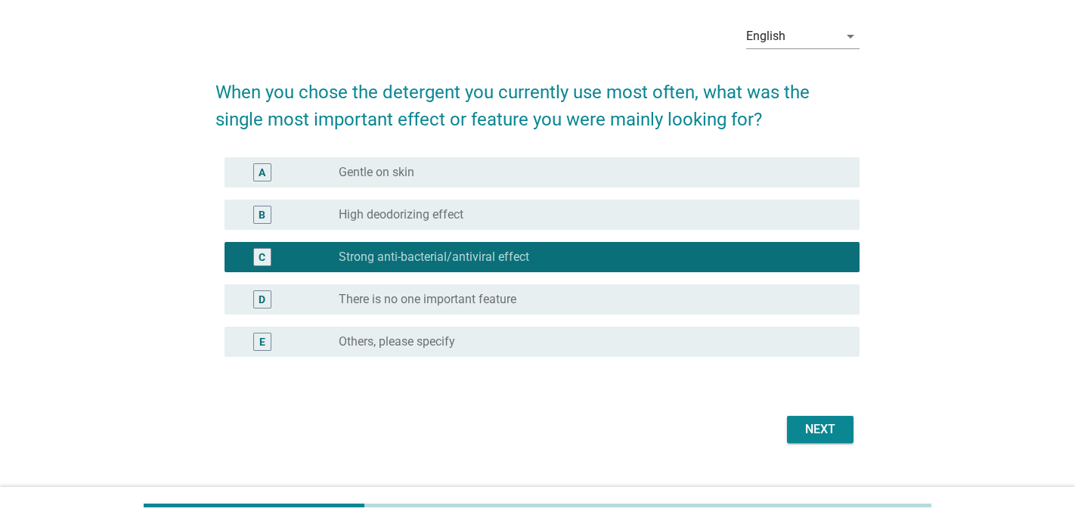
scroll to position [80, 0]
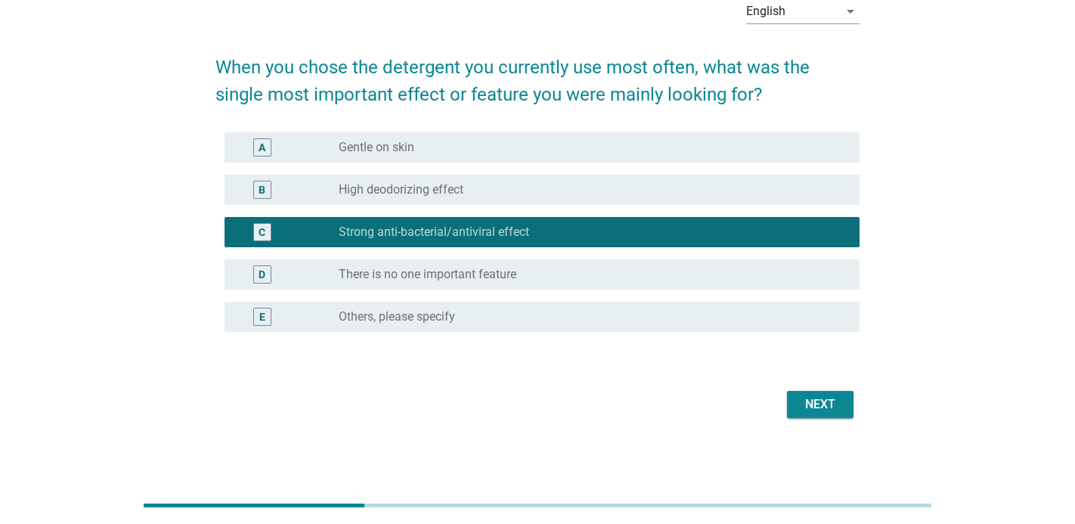
click at [818, 410] on div "Next" at bounding box center [820, 404] width 42 height 18
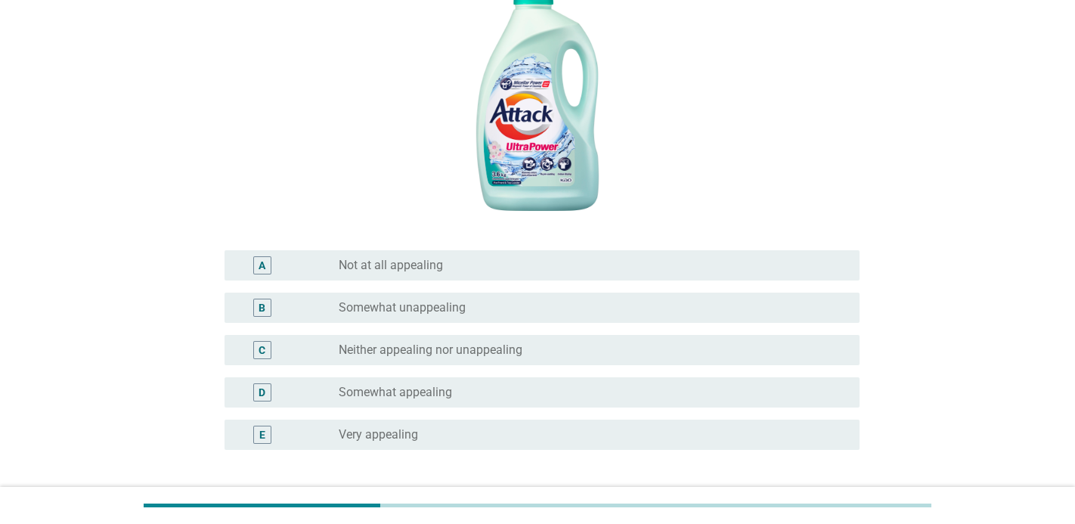
scroll to position [324, 0]
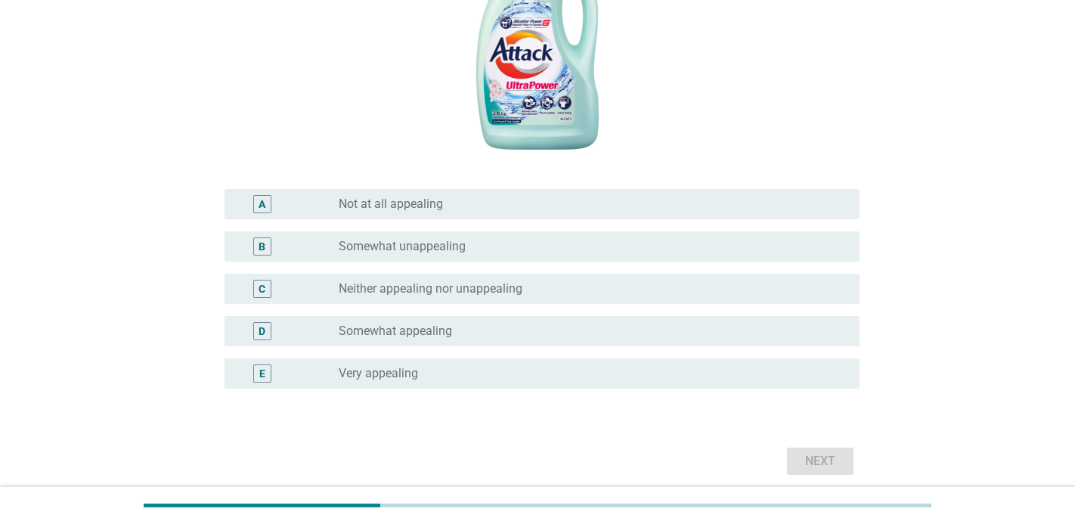
click at [770, 304] on div "C radio_button_unchecked Neither appealing nor unappealing" at bounding box center [537, 289] width 644 height 42
click at [736, 288] on div "radio_button_unchecked Neither appealing nor unappealing" at bounding box center [587, 288] width 497 height 15
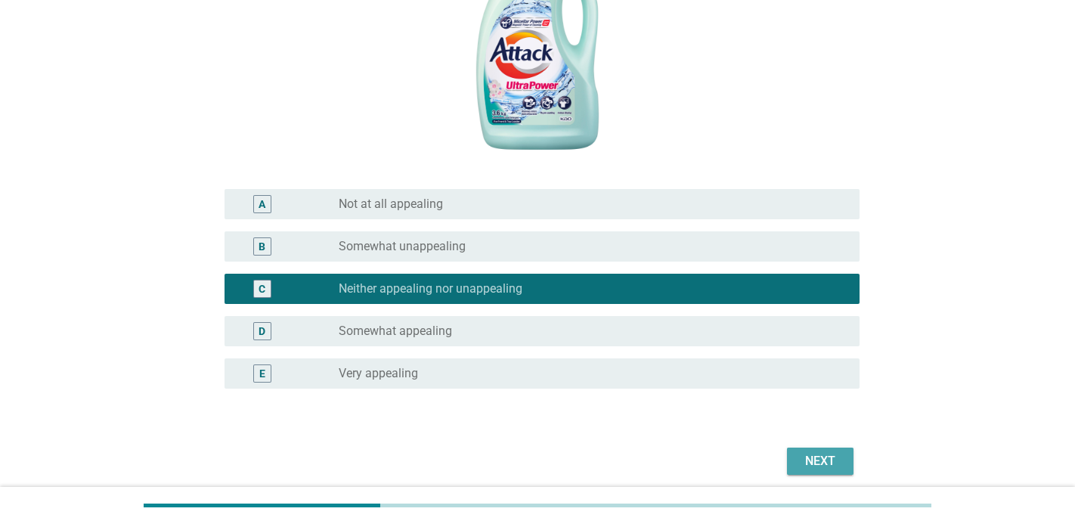
click at [841, 463] on div "Next" at bounding box center [820, 461] width 42 height 18
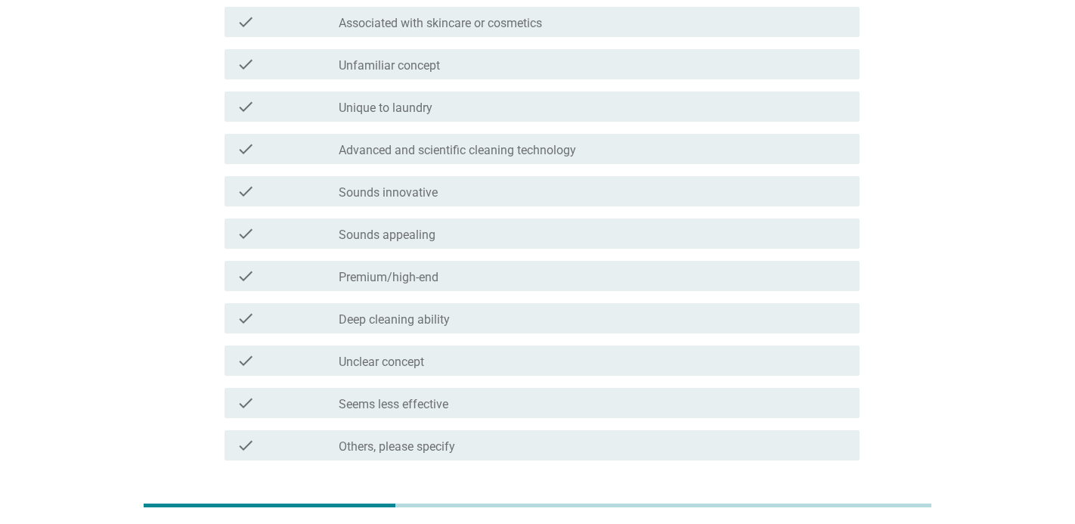
scroll to position [323, 0]
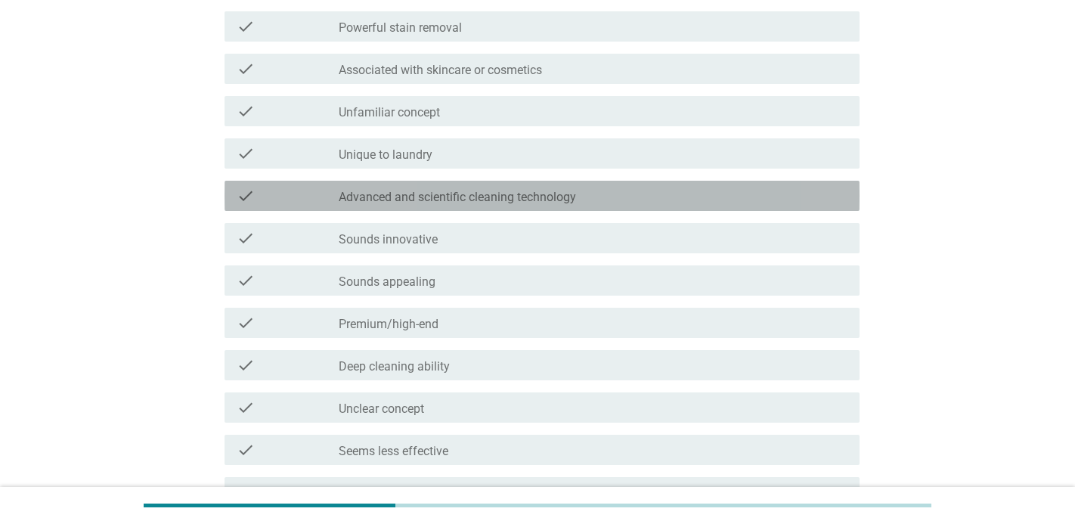
click at [716, 208] on div "check check_box_outline_blank Advanced and scientific cleaning technology" at bounding box center [541, 196] width 635 height 30
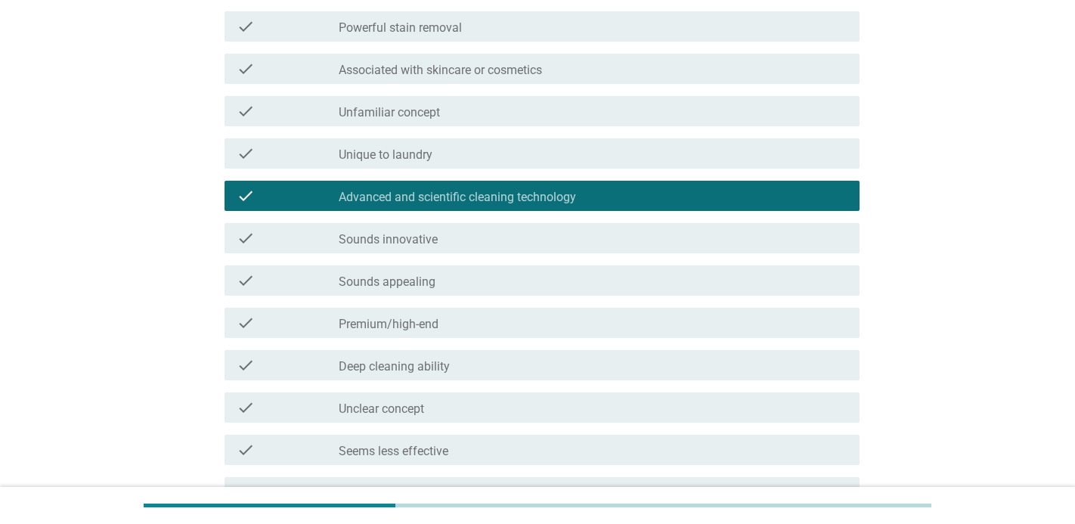
scroll to position [482, 0]
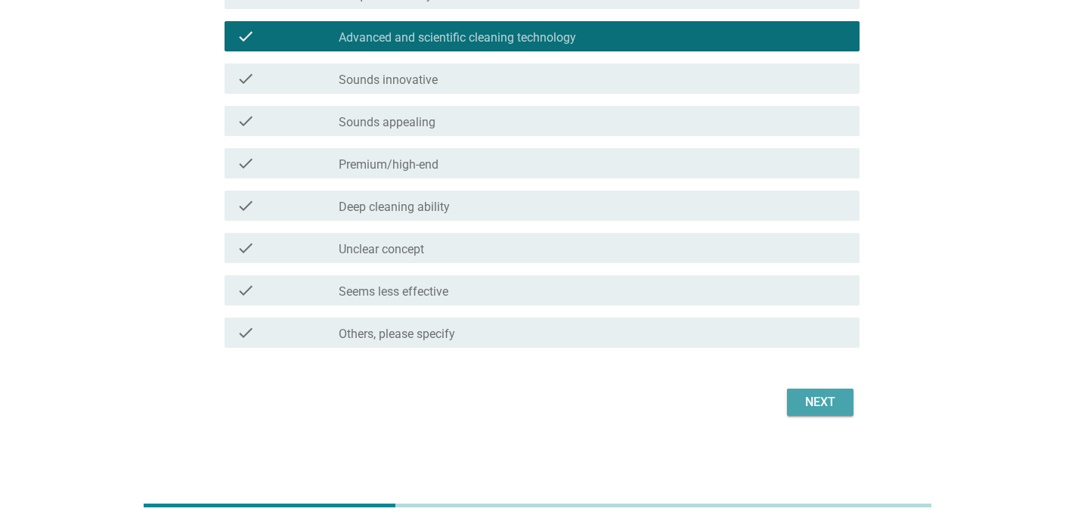
click at [841, 411] on button "Next" at bounding box center [820, 402] width 67 height 27
